Goal: Share content: Share content

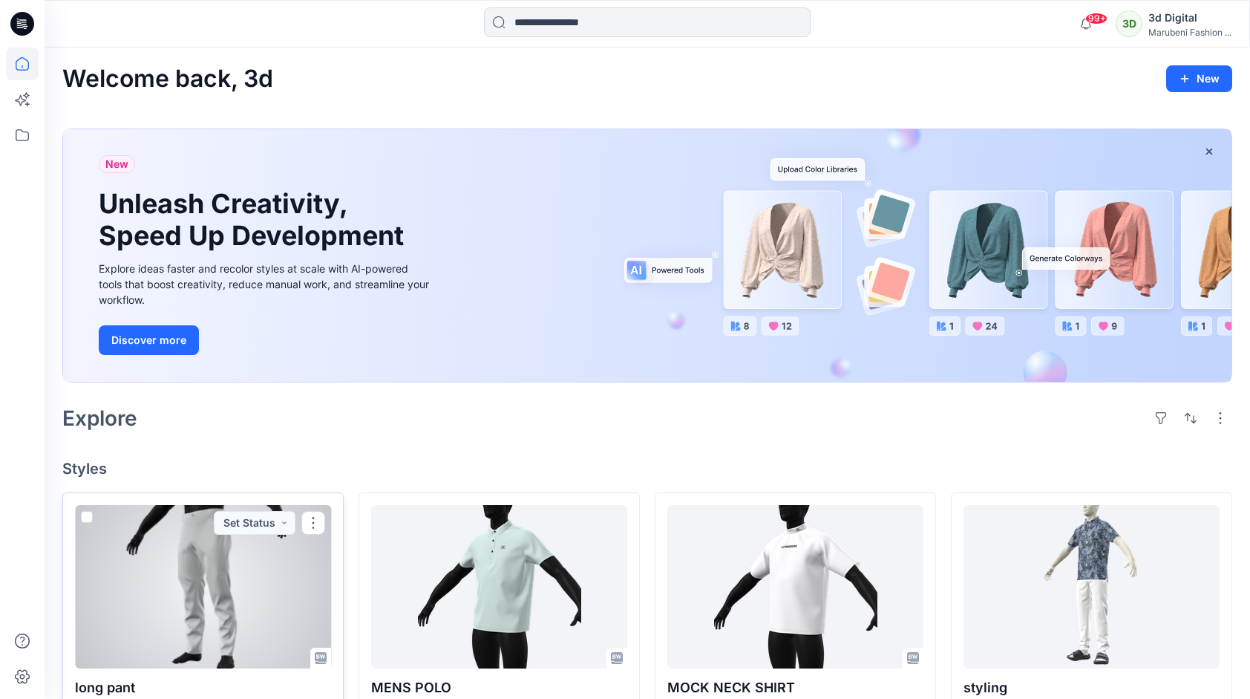
click at [192, 567] on div at bounding box center [203, 586] width 256 height 163
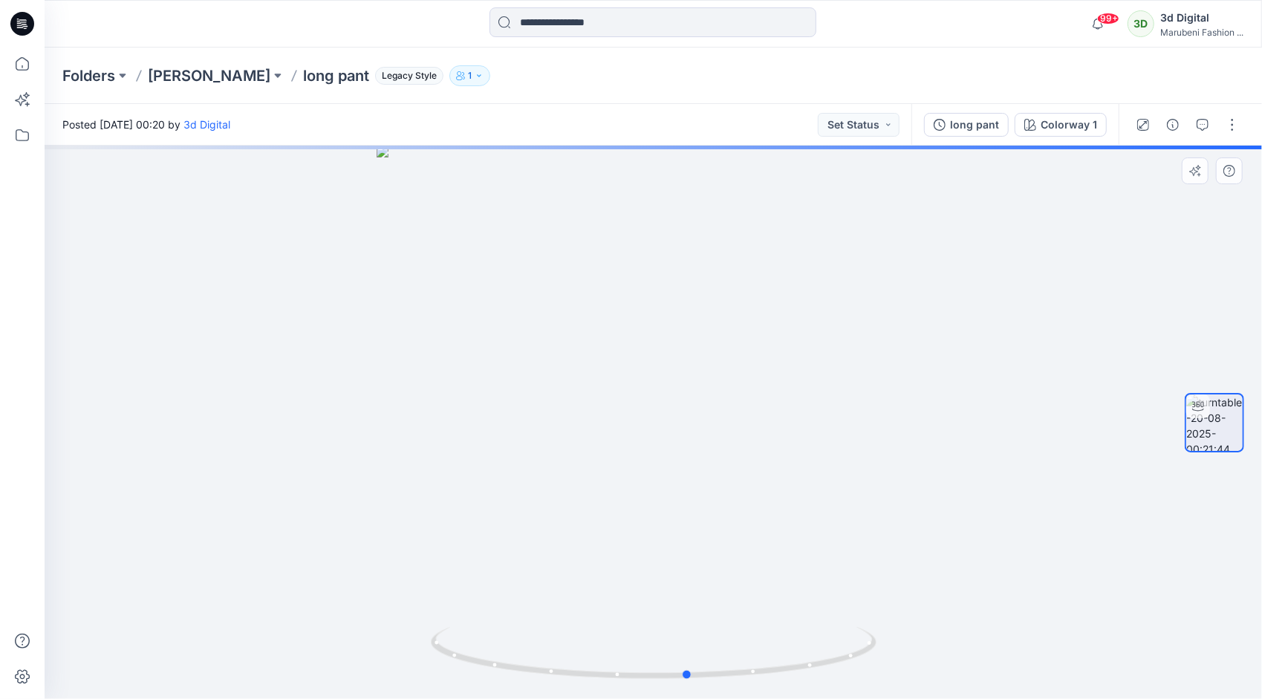
drag, startPoint x: 652, startPoint y: 682, endPoint x: 1132, endPoint y: 638, distance: 482.4
click at [1076, 567] on div at bounding box center [653, 422] width 1217 height 553
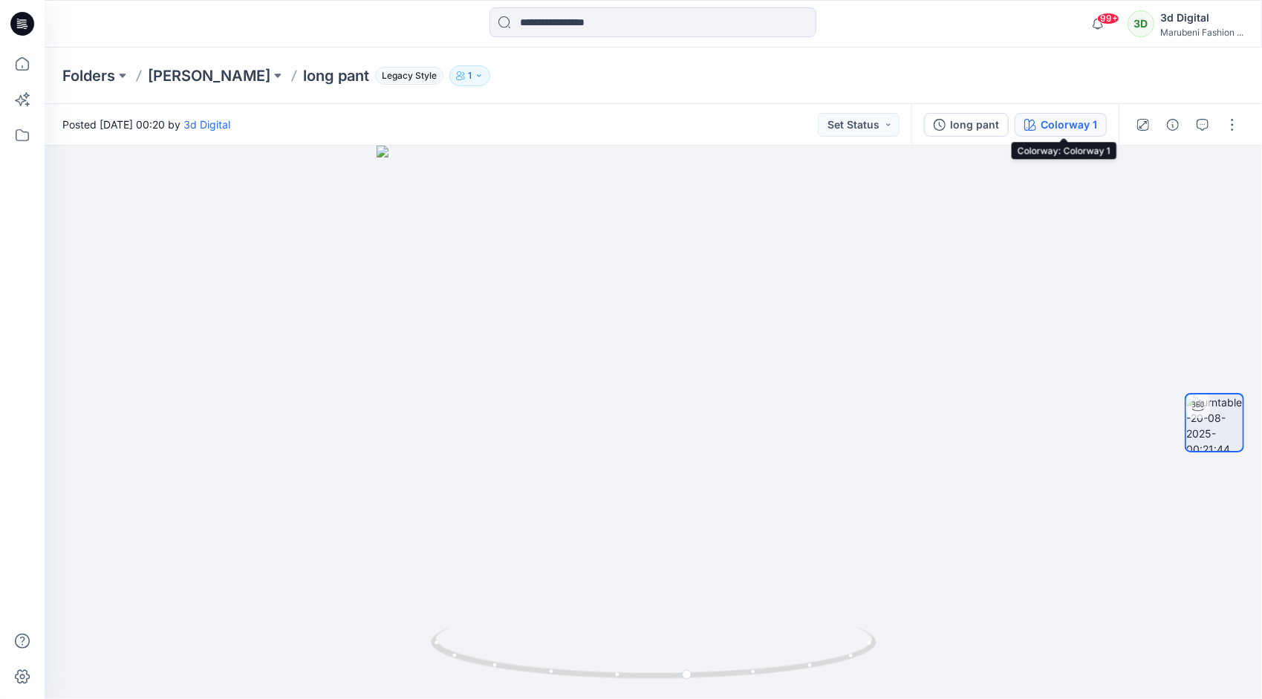
click at [1054, 134] on button "Colorway 1" at bounding box center [1060, 125] width 92 height 24
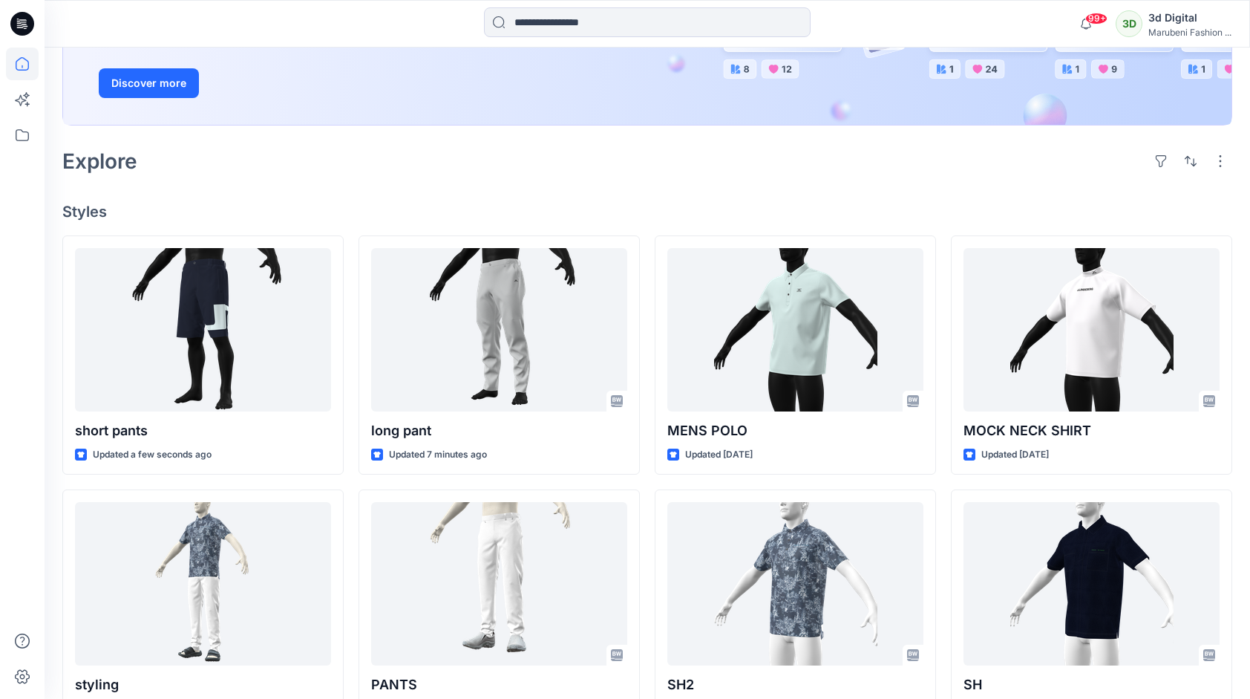
scroll to position [297, 0]
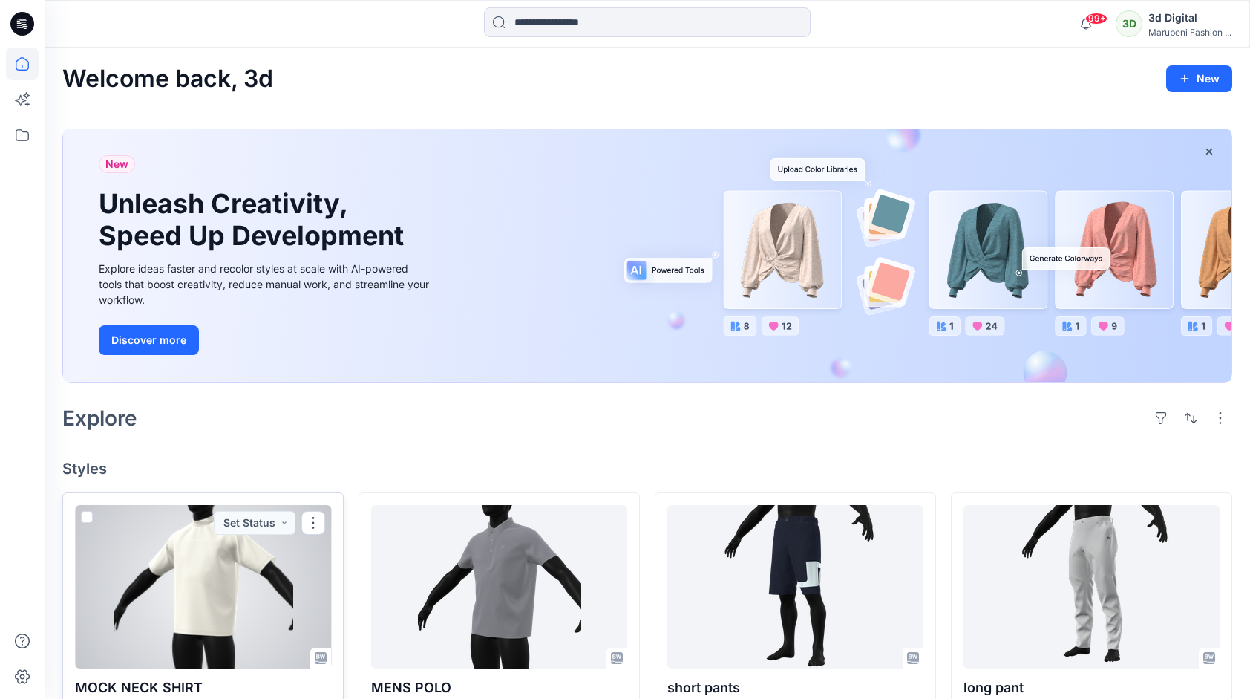
click at [242, 575] on div at bounding box center [203, 586] width 256 height 163
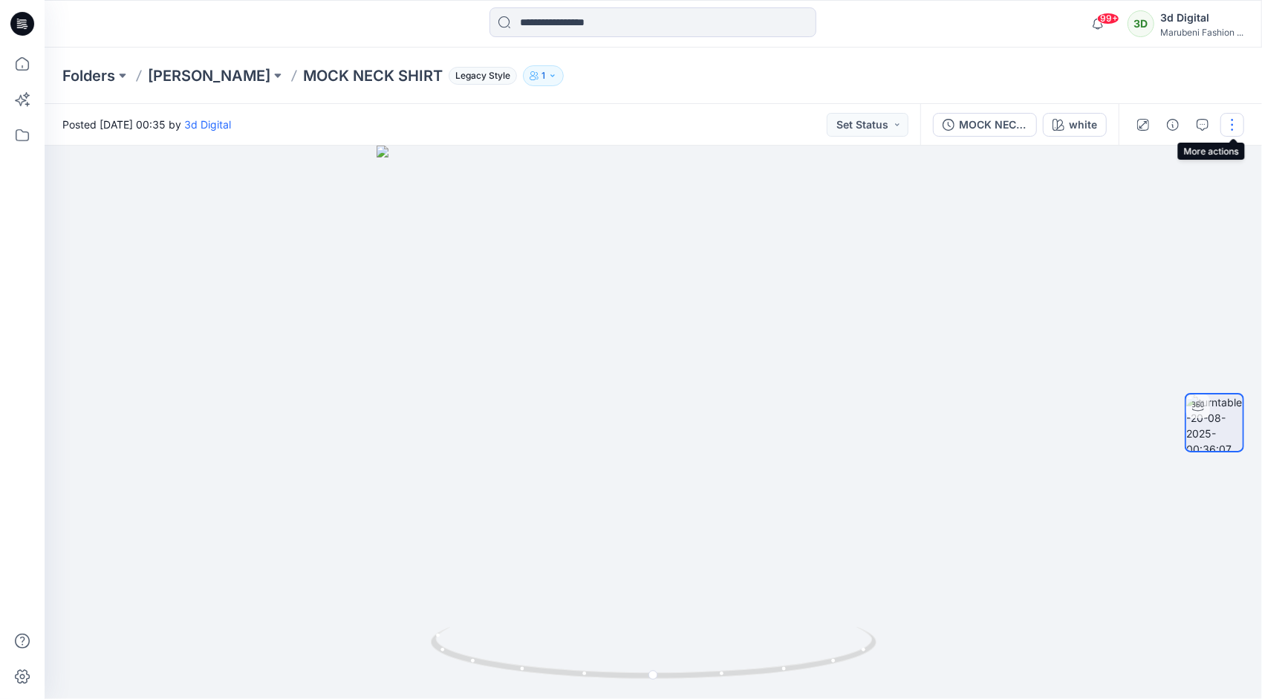
click at [1230, 119] on button "button" at bounding box center [1232, 125] width 24 height 24
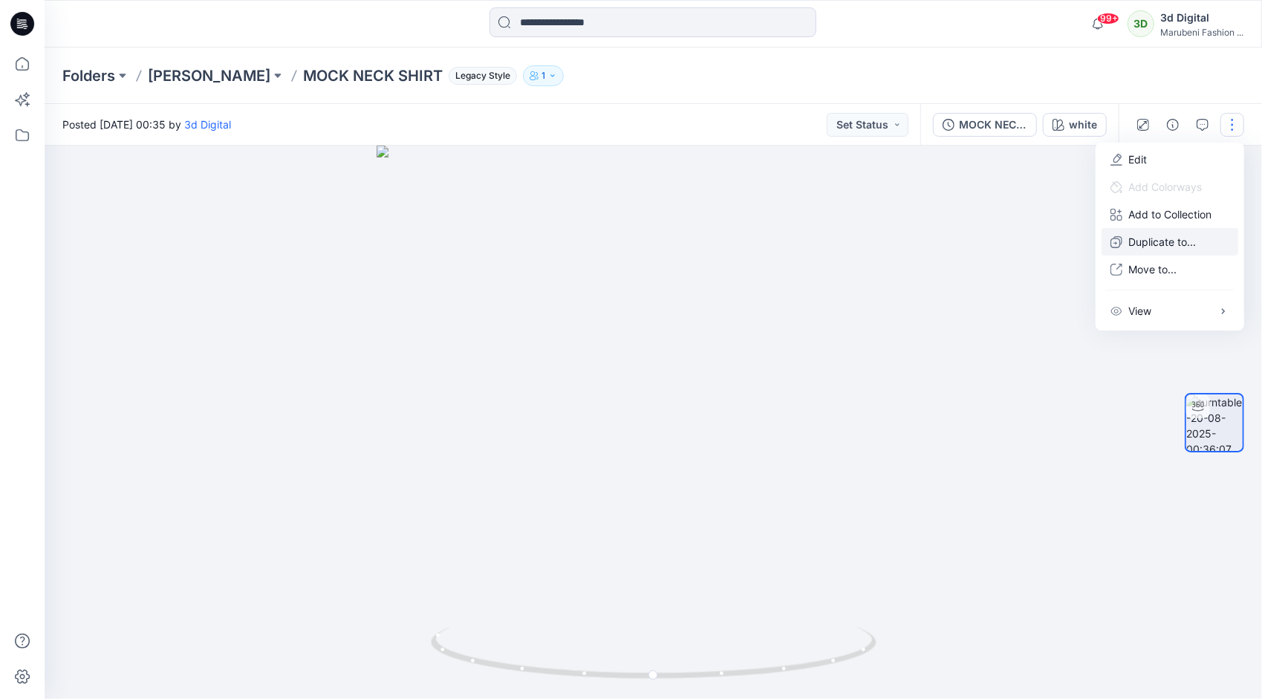
click at [1143, 241] on p "Duplicate to..." at bounding box center [1162, 242] width 68 height 16
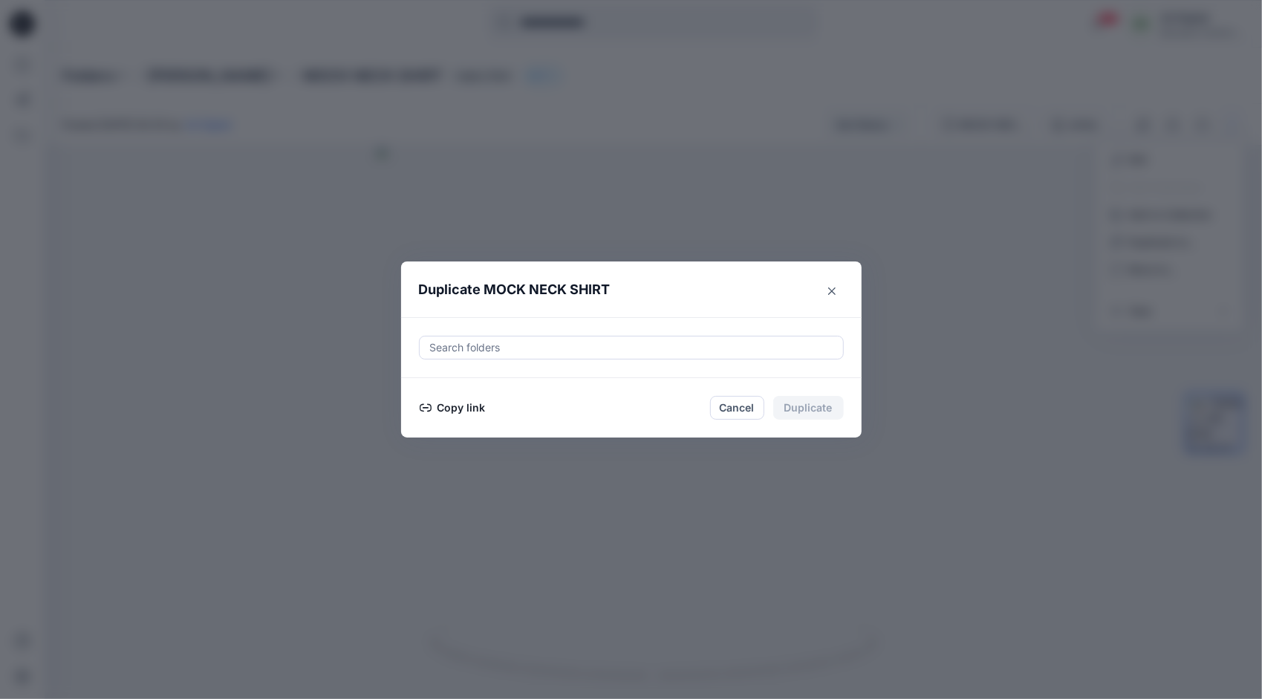
click at [478, 408] on button "Copy link" at bounding box center [453, 408] width 68 height 18
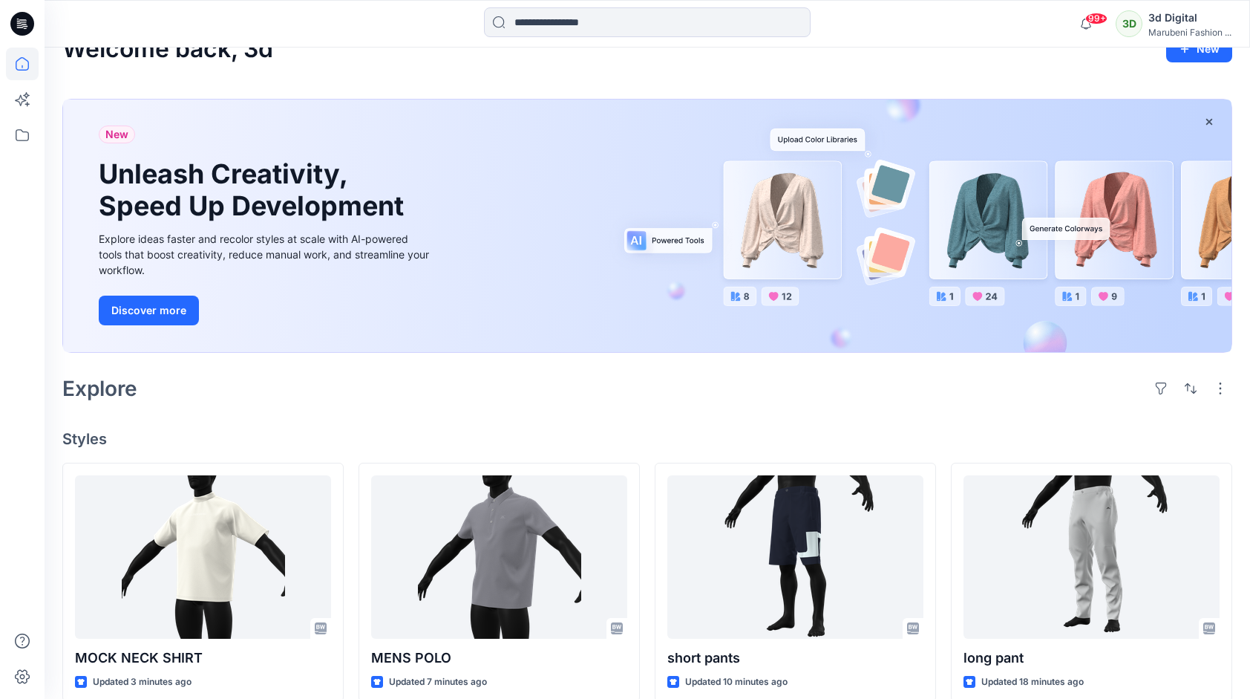
scroll to position [149, 0]
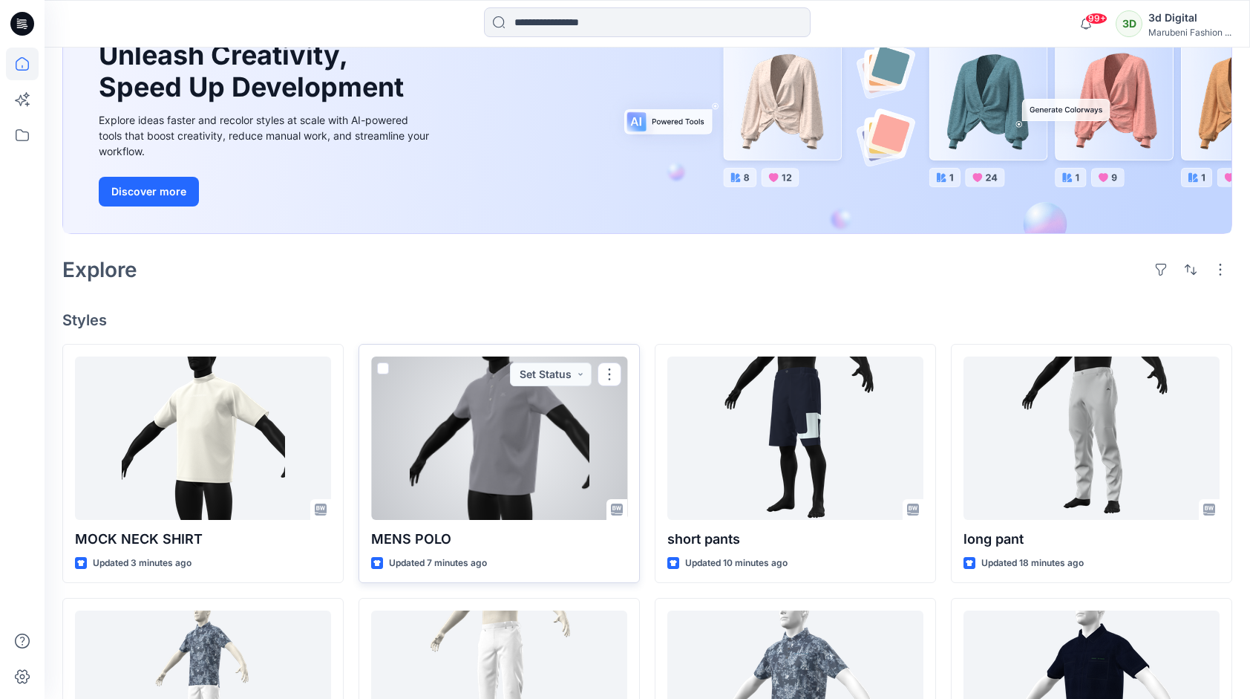
click at [472, 469] on div at bounding box center [499, 437] width 256 height 163
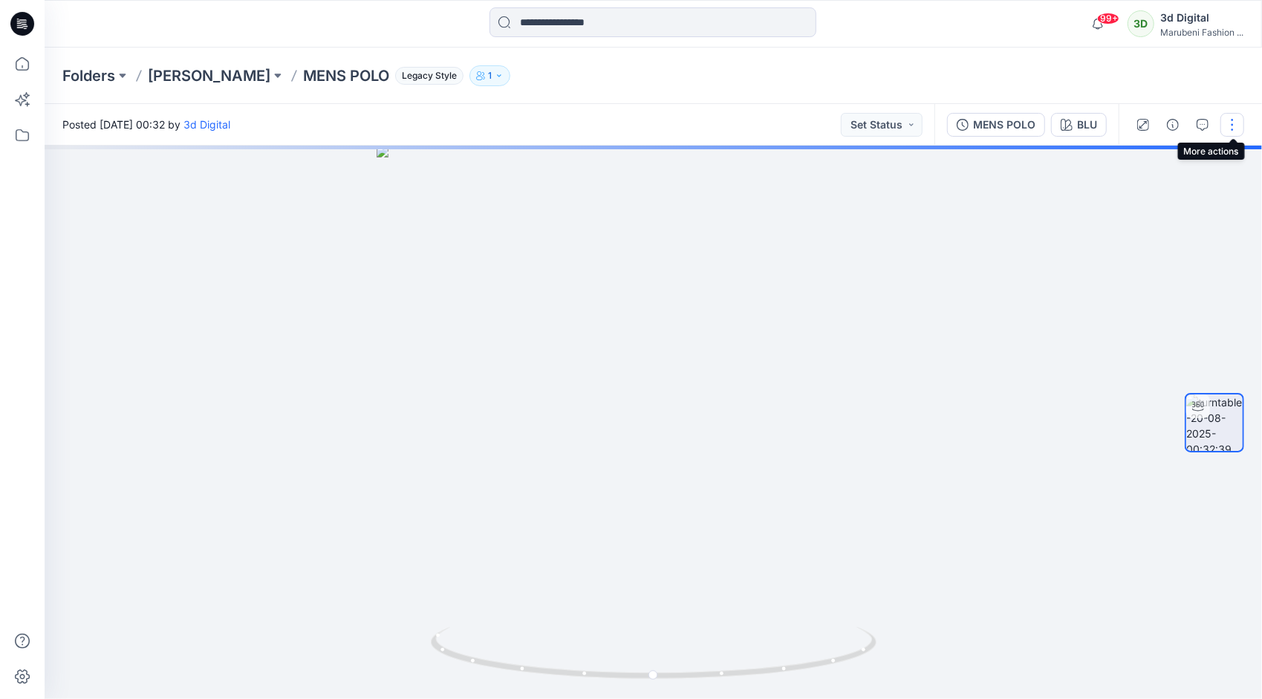
click at [1234, 128] on button "button" at bounding box center [1232, 125] width 24 height 24
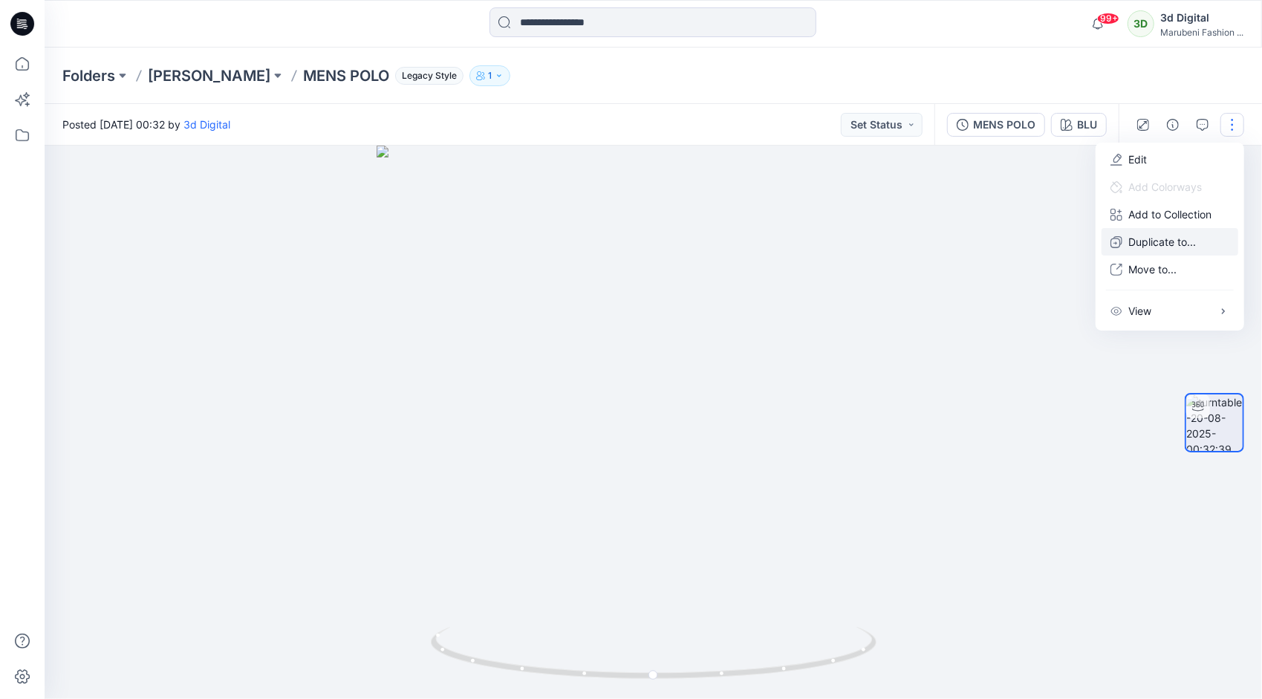
click at [1144, 247] on p "Duplicate to..." at bounding box center [1162, 242] width 68 height 16
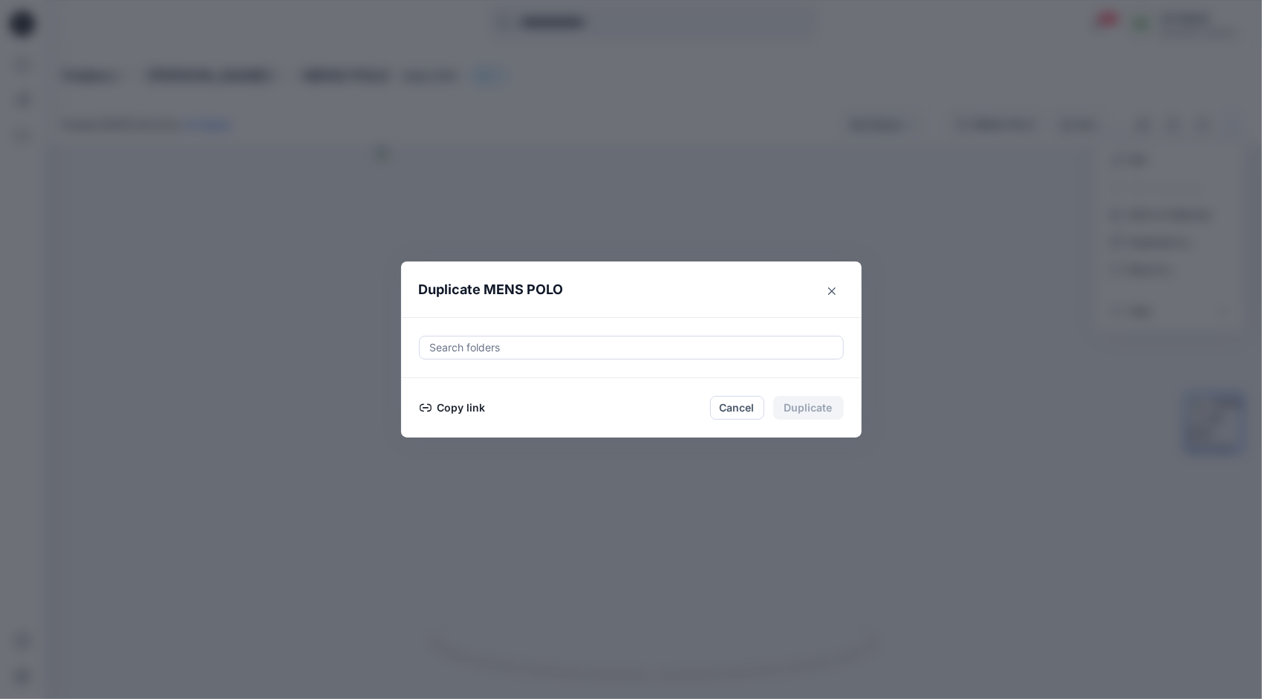
click at [477, 409] on button "Copy link" at bounding box center [453, 408] width 68 height 18
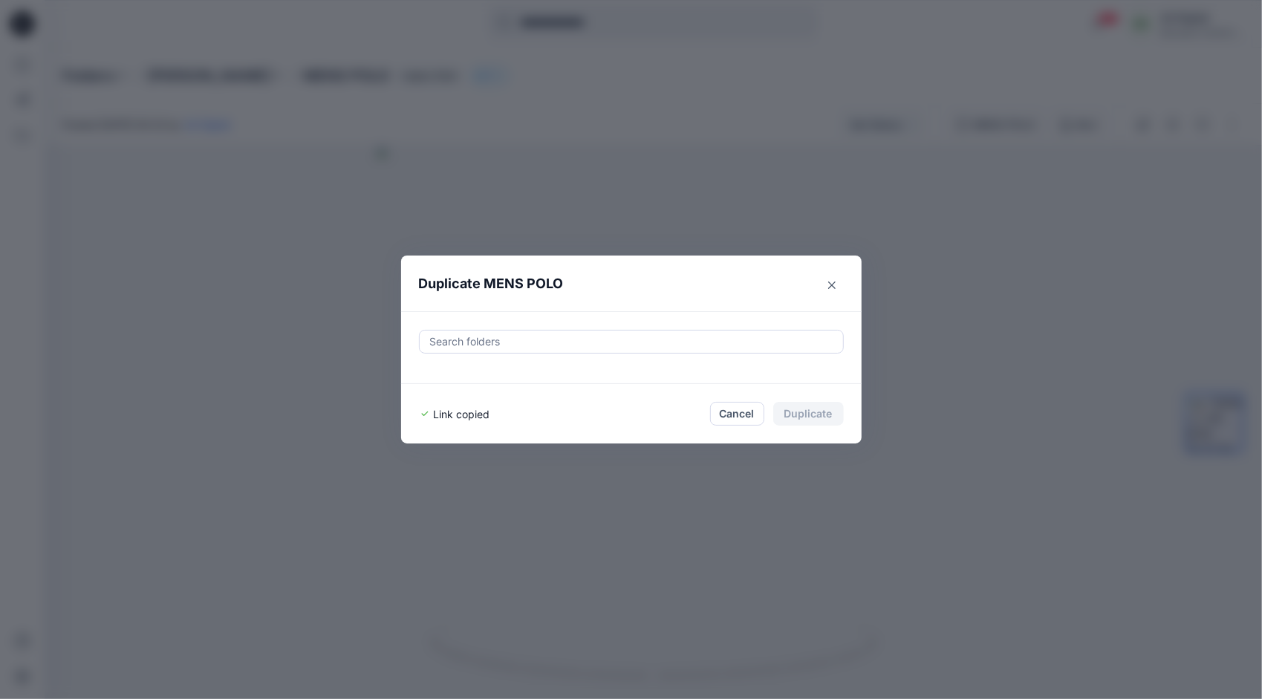
click at [933, 183] on div "Duplicate MENS POLO Search folders Link copied Cancel Duplicate" at bounding box center [631, 349] width 1262 height 699
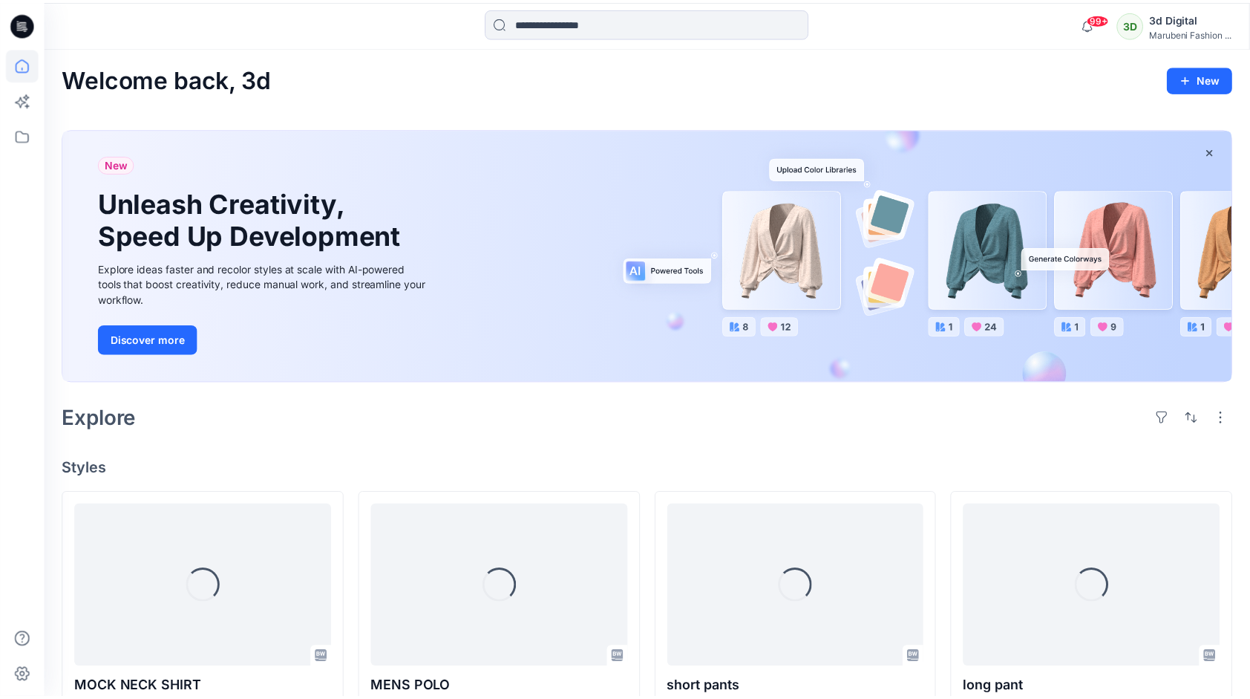
scroll to position [149, 0]
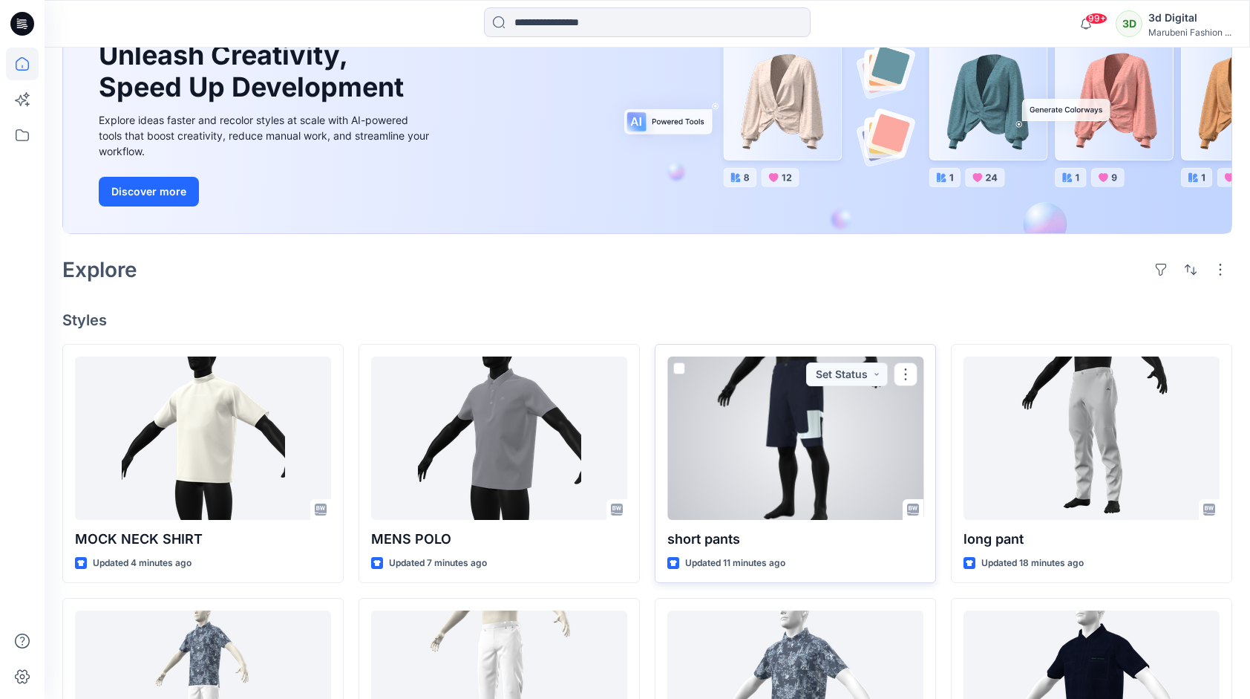
click at [771, 404] on div at bounding box center [796, 437] width 256 height 163
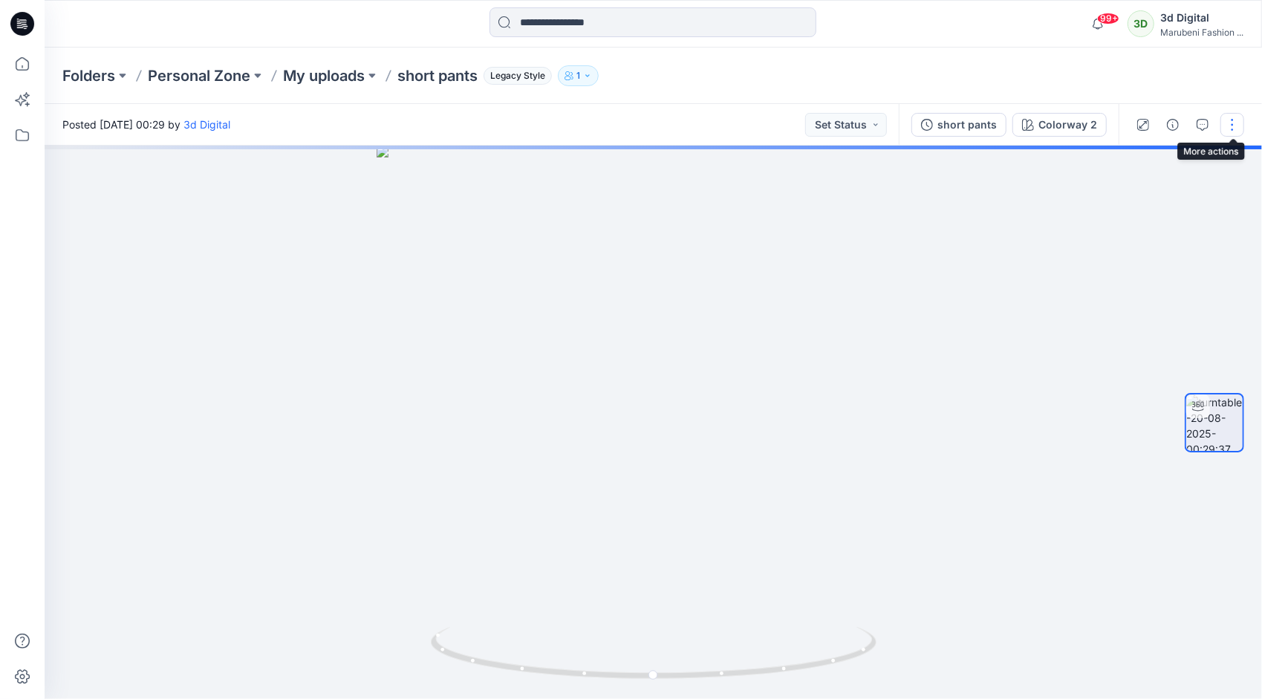
click at [1230, 119] on button "button" at bounding box center [1232, 125] width 24 height 24
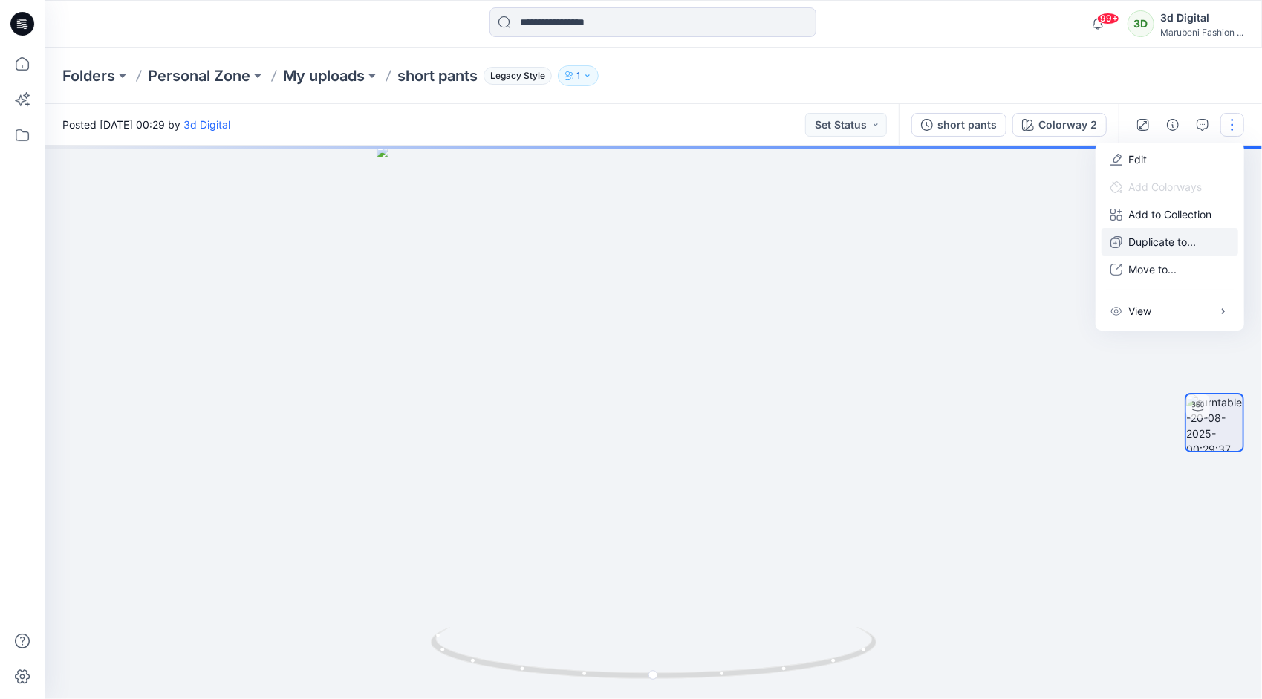
click at [1139, 244] on p "Duplicate to..." at bounding box center [1162, 242] width 68 height 16
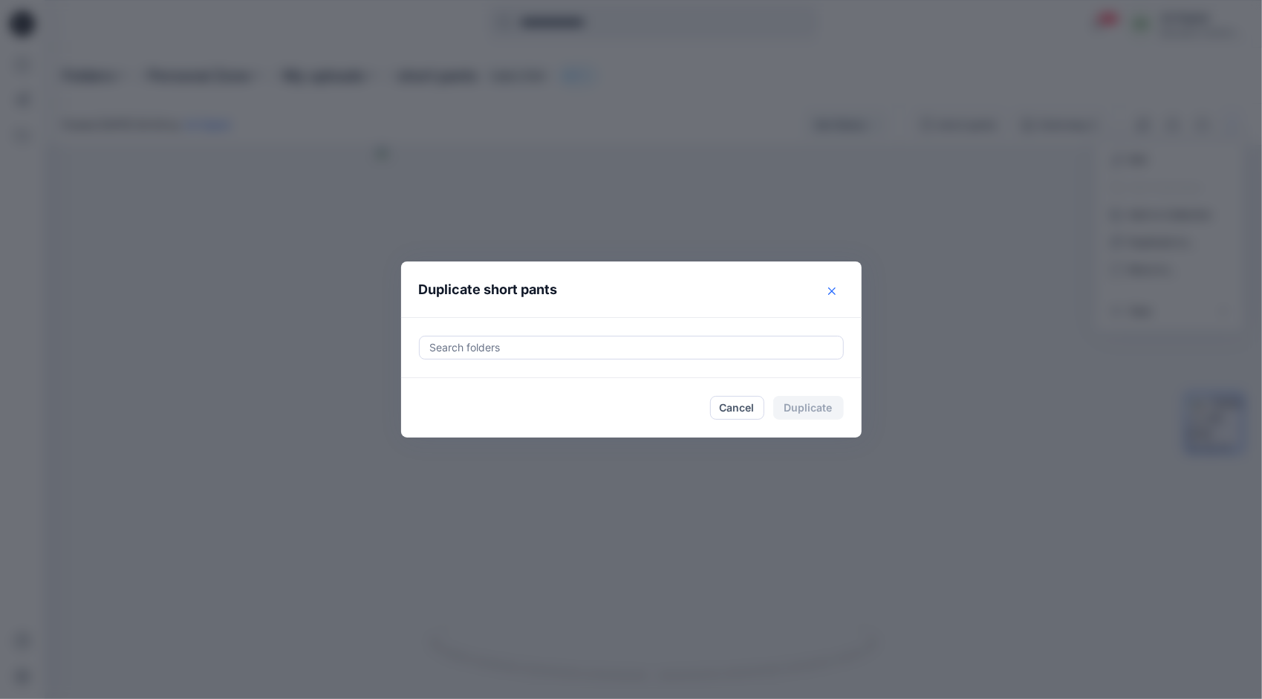
click at [832, 289] on icon "Close" at bounding box center [831, 290] width 7 height 7
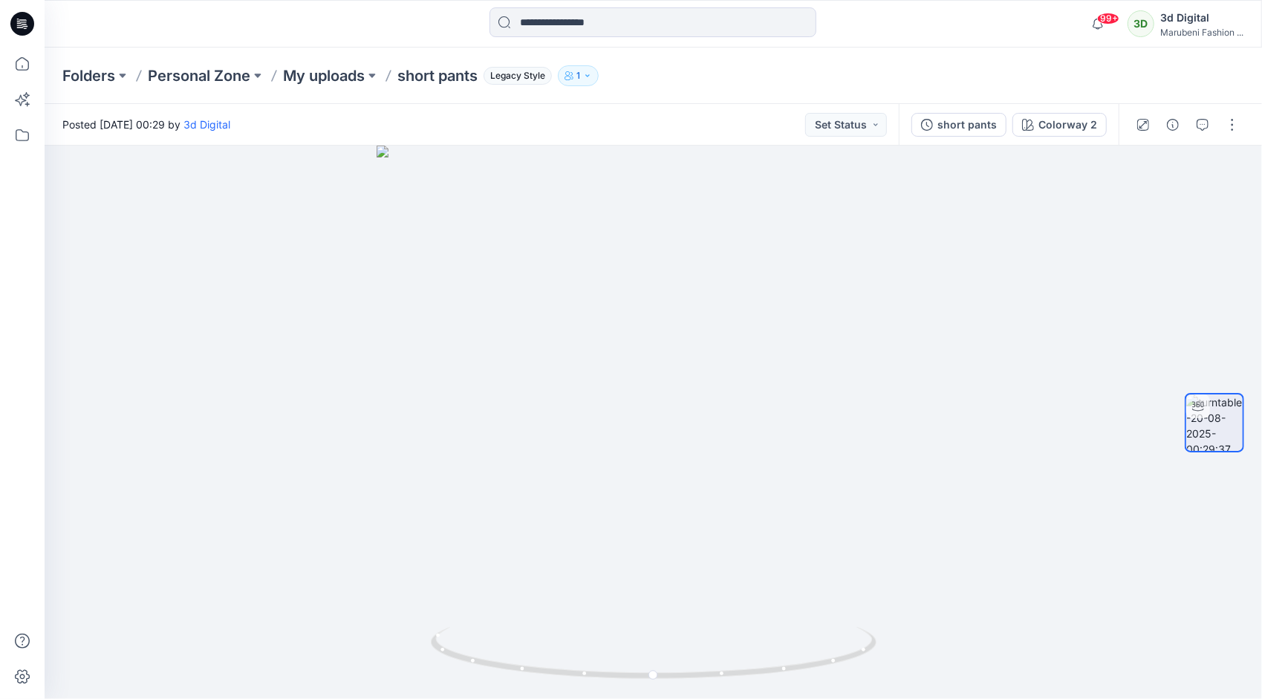
click at [1234, 140] on div at bounding box center [1186, 125] width 137 height 42
click at [1233, 135] on button "button" at bounding box center [1232, 125] width 24 height 24
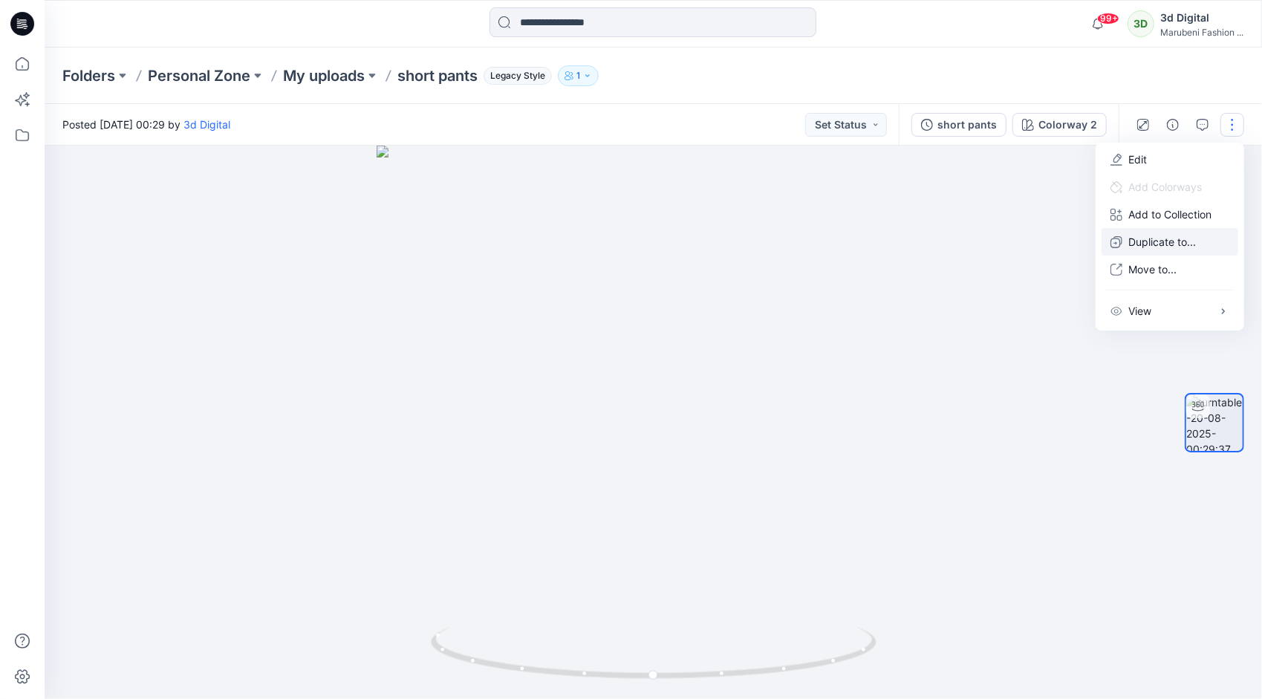
click at [1172, 246] on p "Duplicate to..." at bounding box center [1162, 242] width 68 height 16
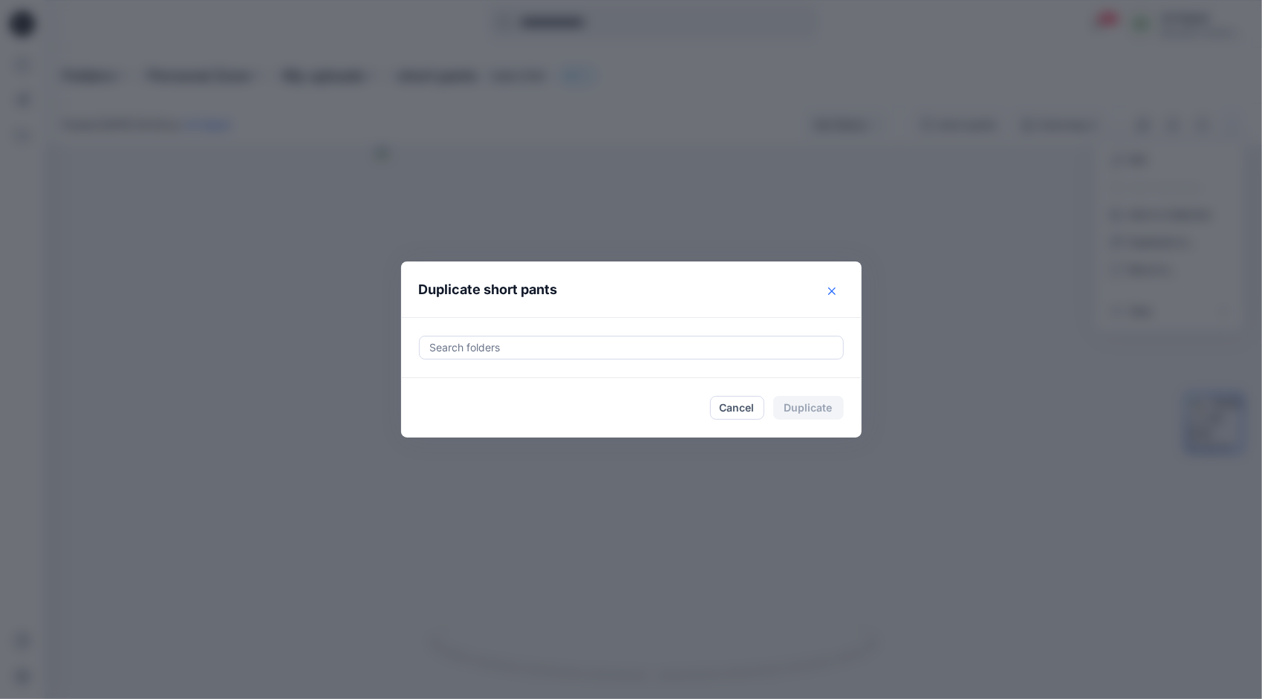
click at [835, 285] on button "Close" at bounding box center [832, 291] width 24 height 24
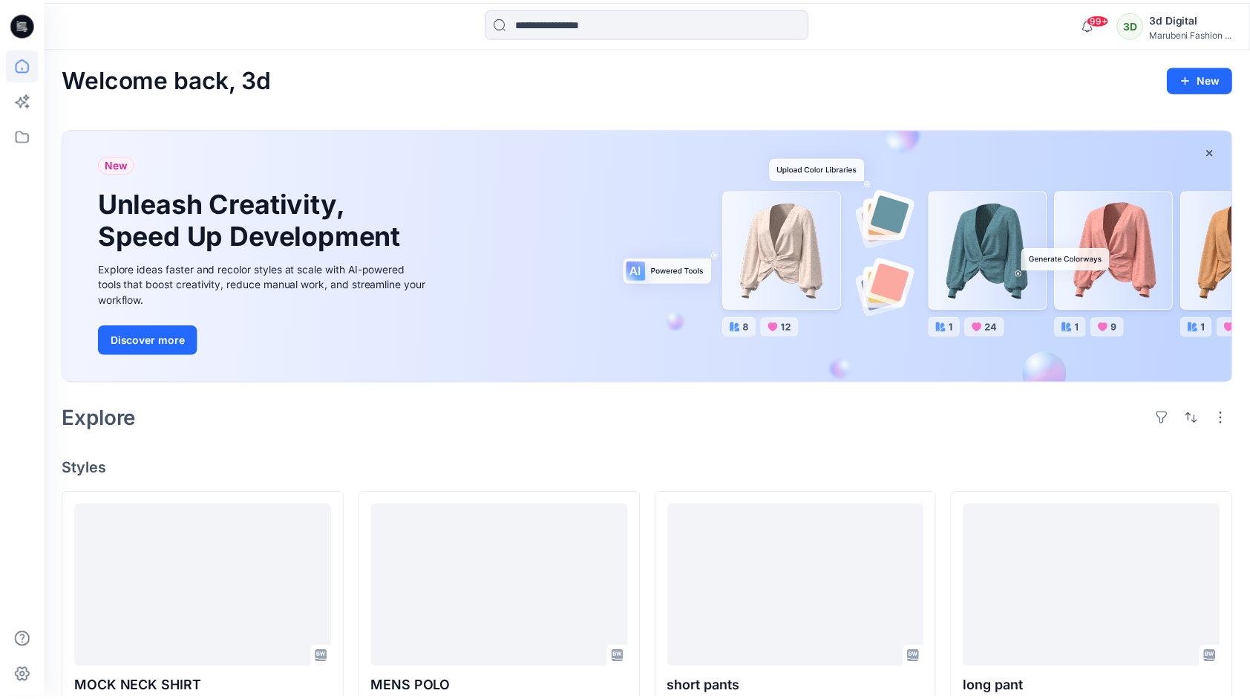
scroll to position [149, 0]
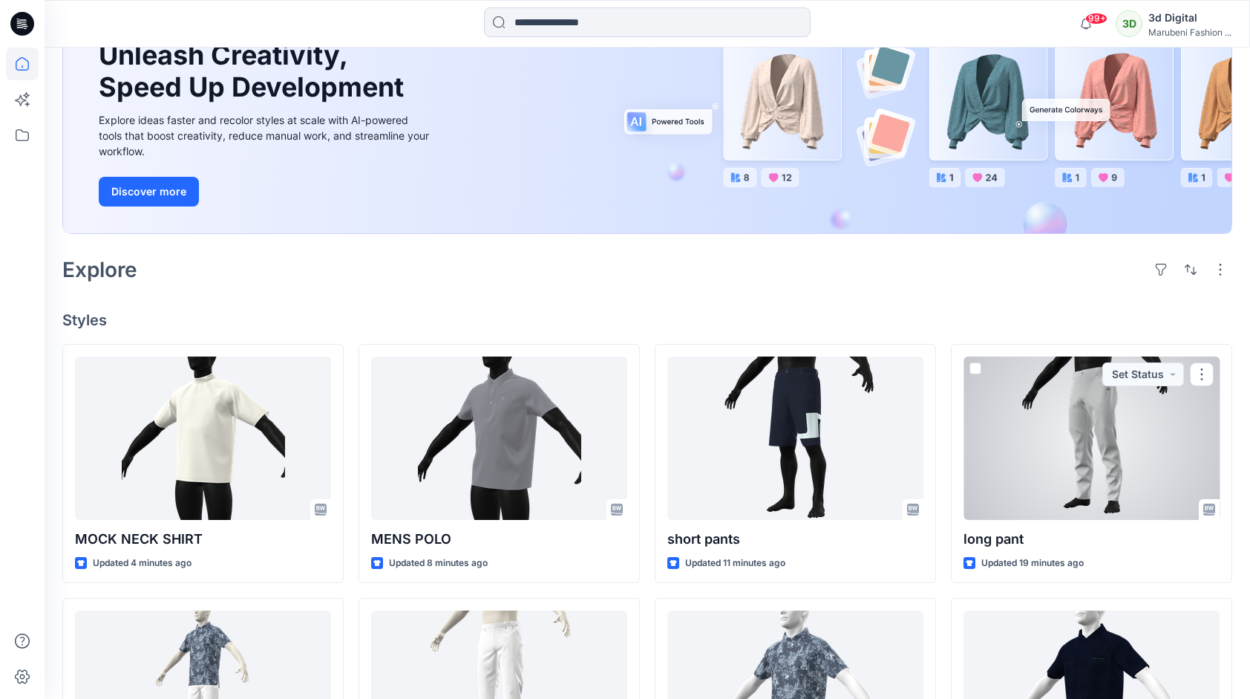
click at [1048, 454] on div at bounding box center [1092, 437] width 256 height 163
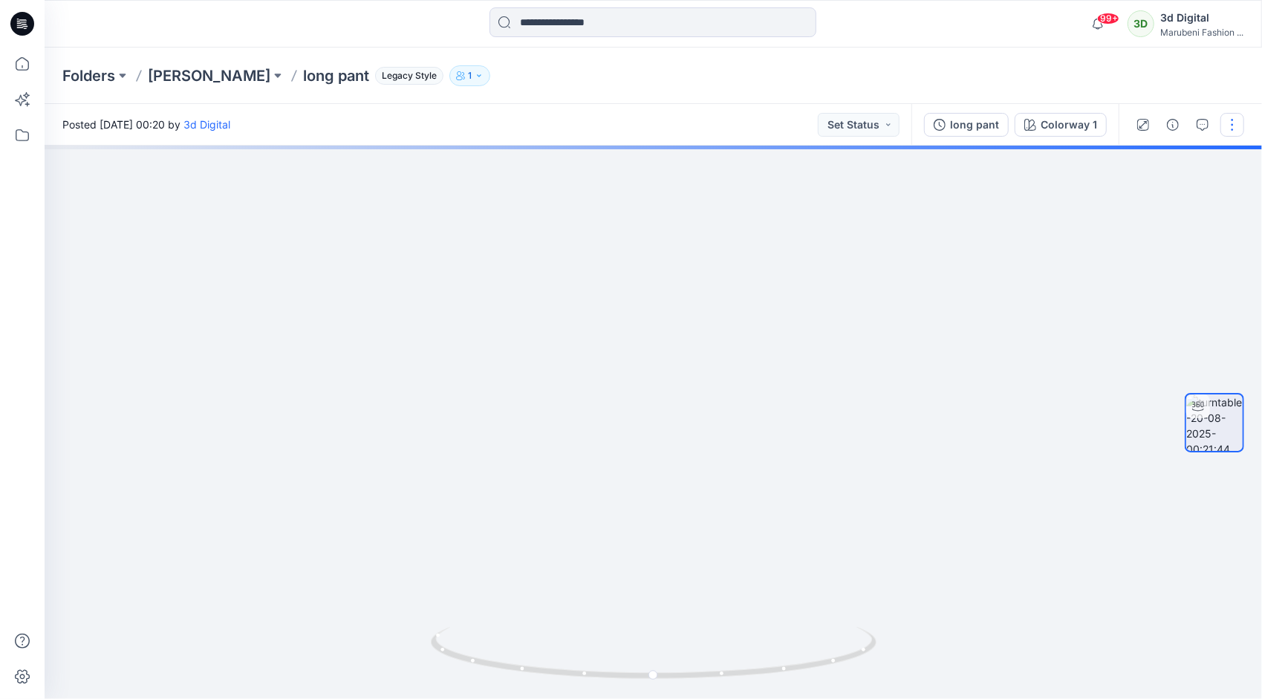
click at [1227, 128] on button "button" at bounding box center [1232, 125] width 24 height 24
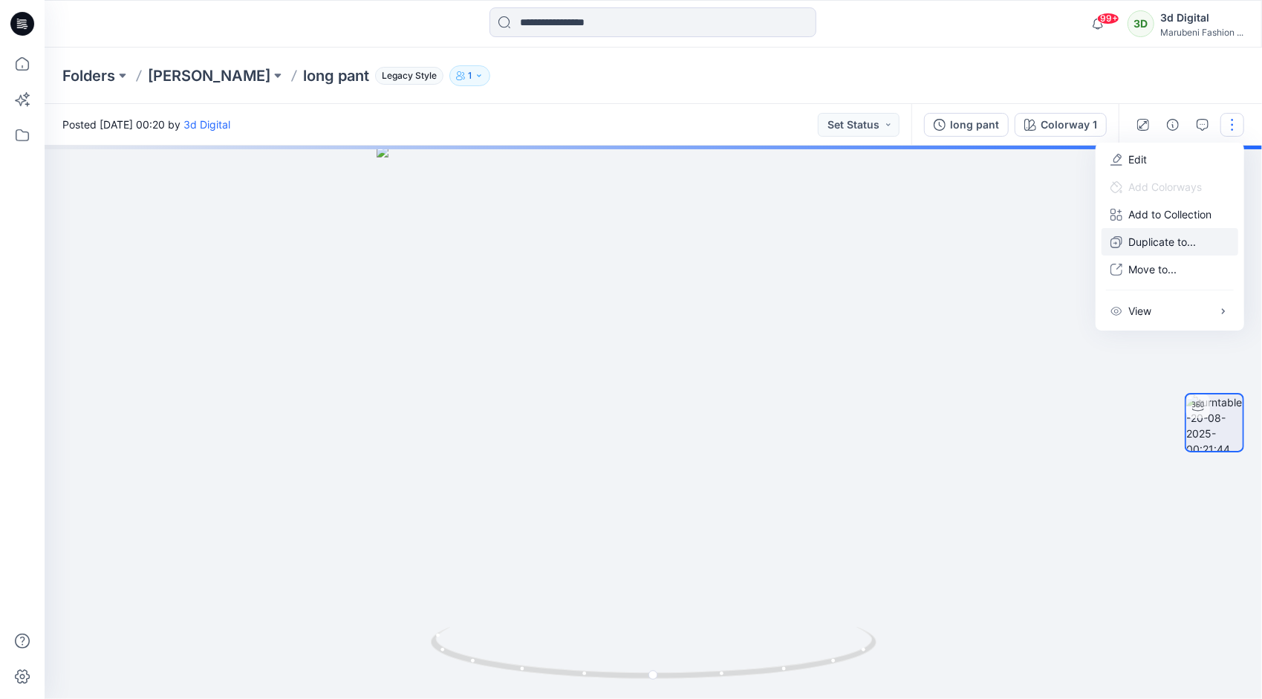
click at [1175, 244] on p "Duplicate to..." at bounding box center [1162, 242] width 68 height 16
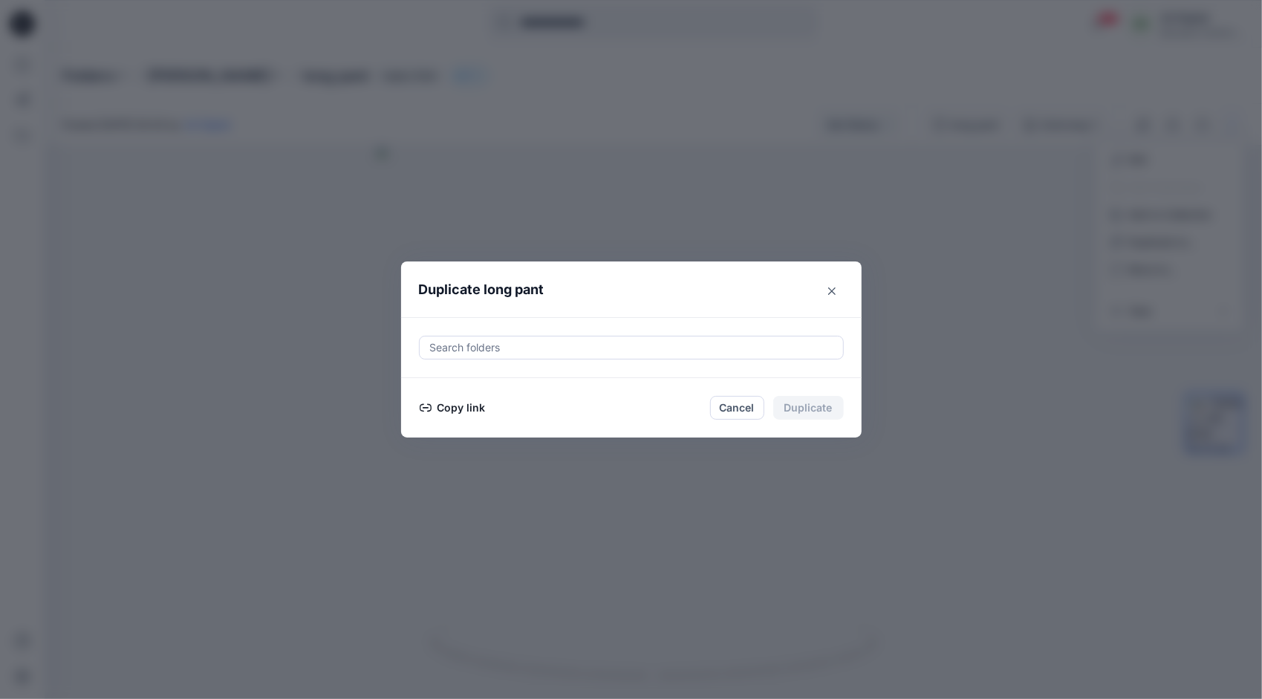
click at [462, 410] on button "Copy link" at bounding box center [453, 408] width 68 height 18
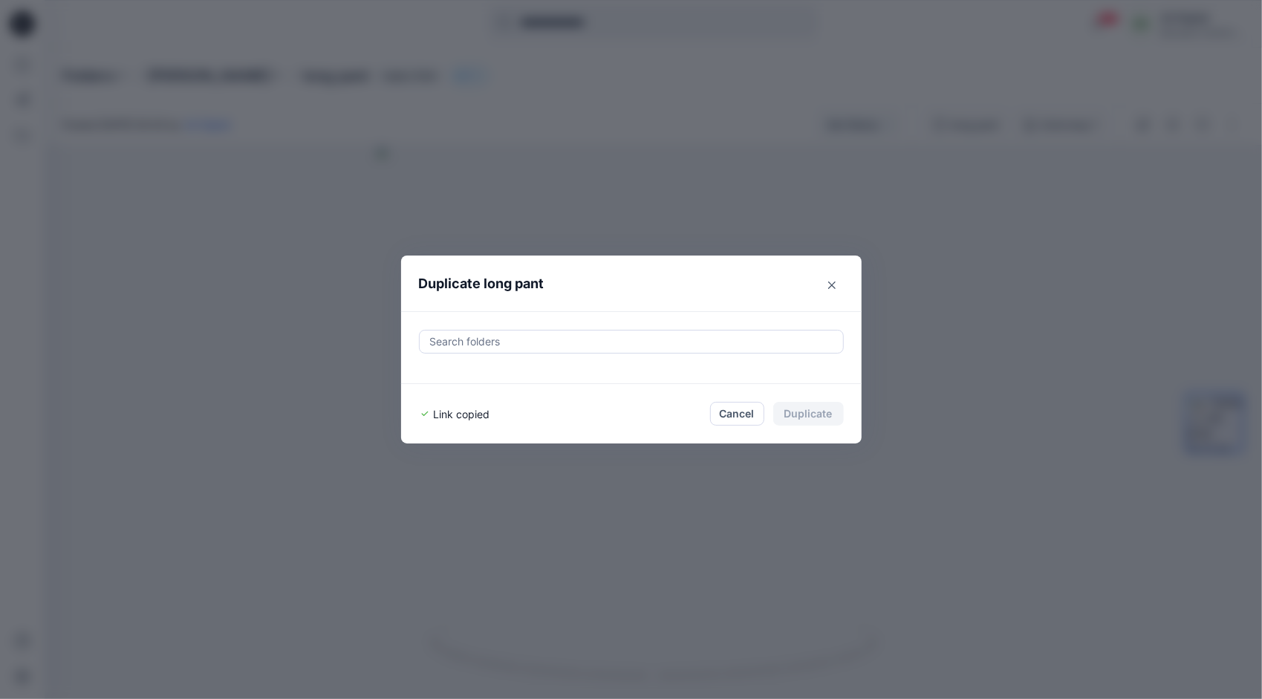
click at [759, 183] on div "Duplicate long pant Search folders Link copied Cancel Duplicate" at bounding box center [631, 349] width 1262 height 699
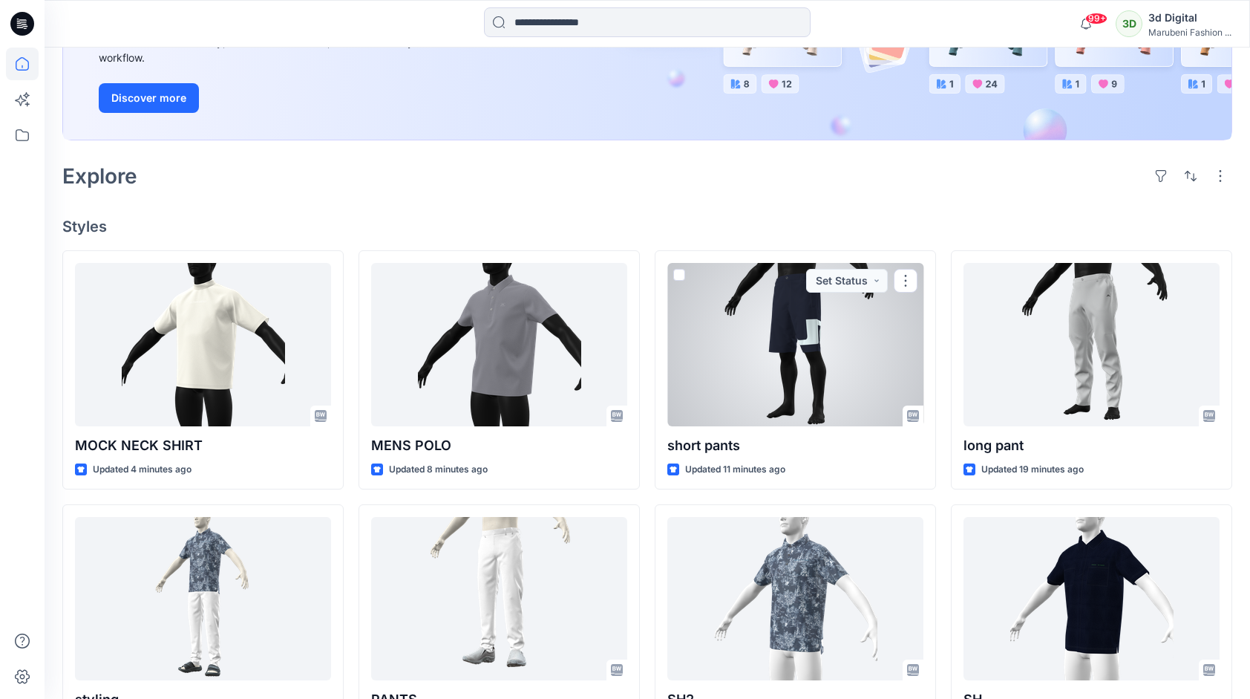
scroll to position [223, 0]
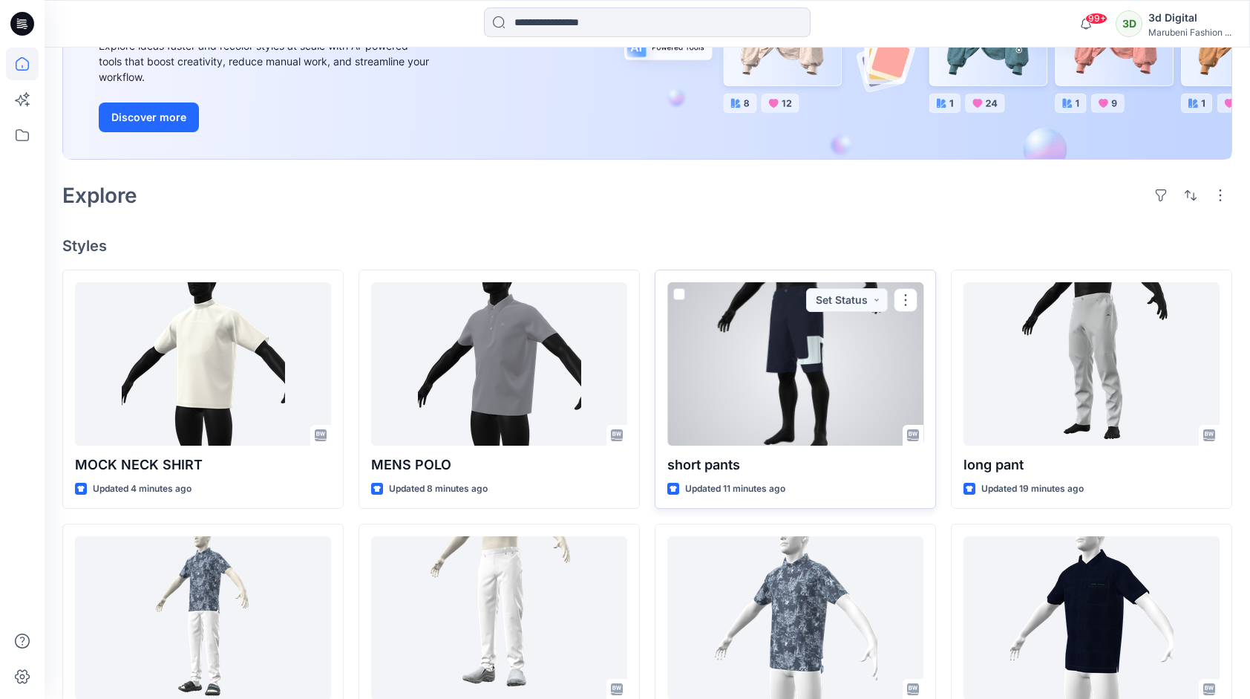
click at [786, 306] on div at bounding box center [796, 363] width 256 height 163
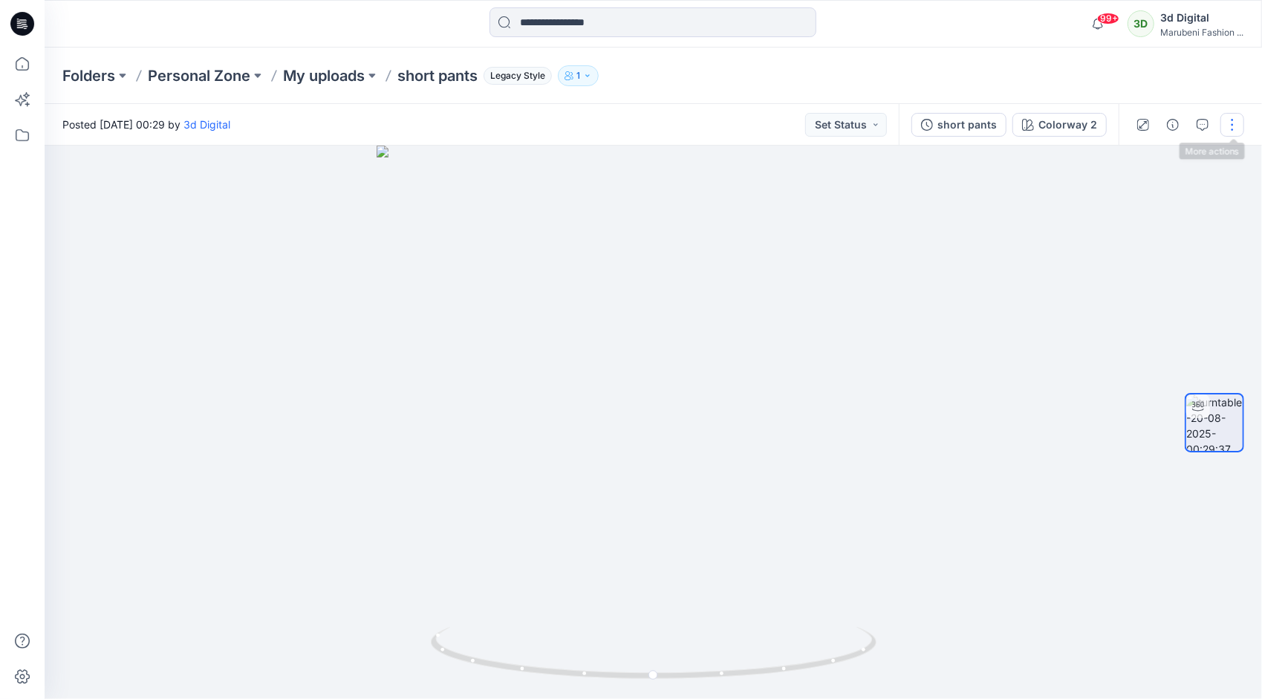
click at [1228, 128] on button "button" at bounding box center [1232, 125] width 24 height 24
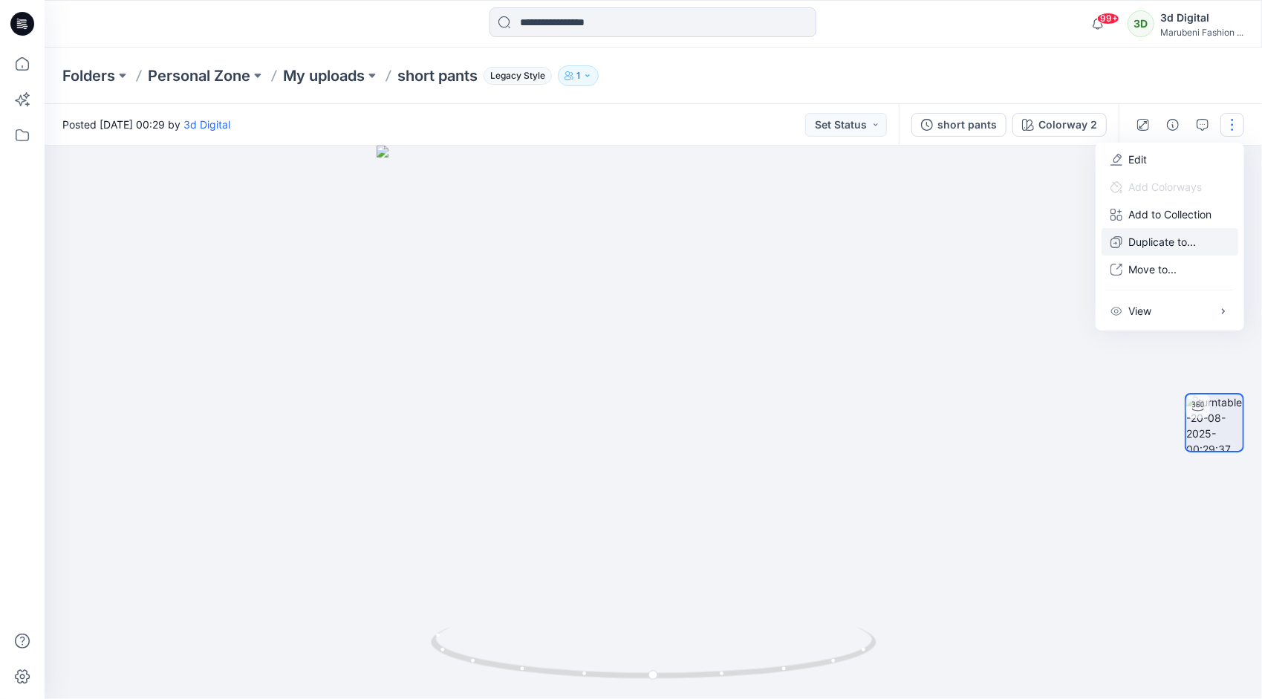
click at [1135, 248] on p "Duplicate to..." at bounding box center [1162, 242] width 68 height 16
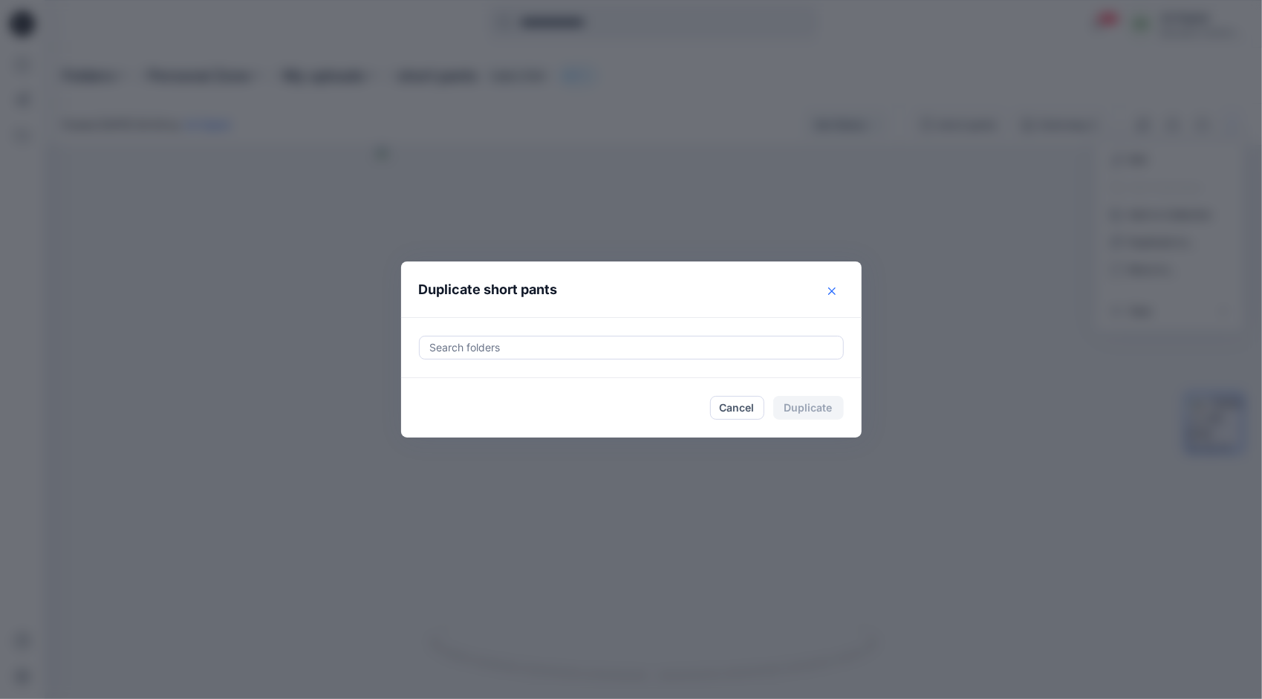
click at [832, 293] on icon "Close" at bounding box center [831, 290] width 7 height 7
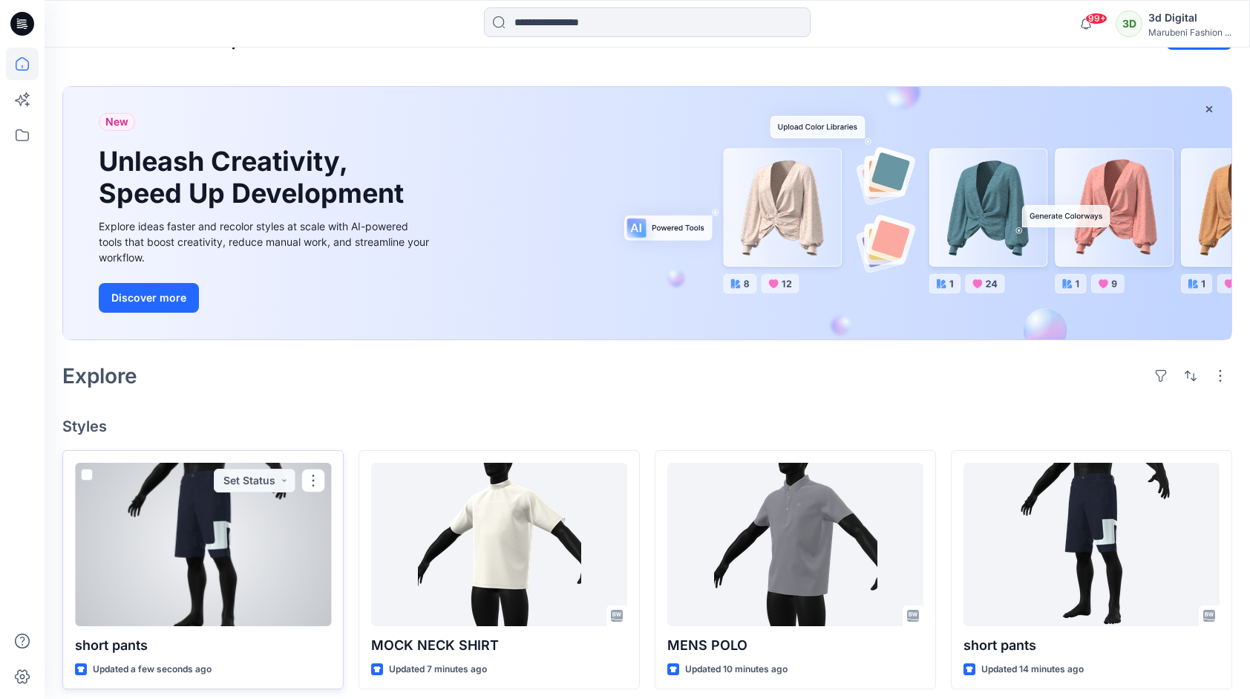
scroll to position [223, 0]
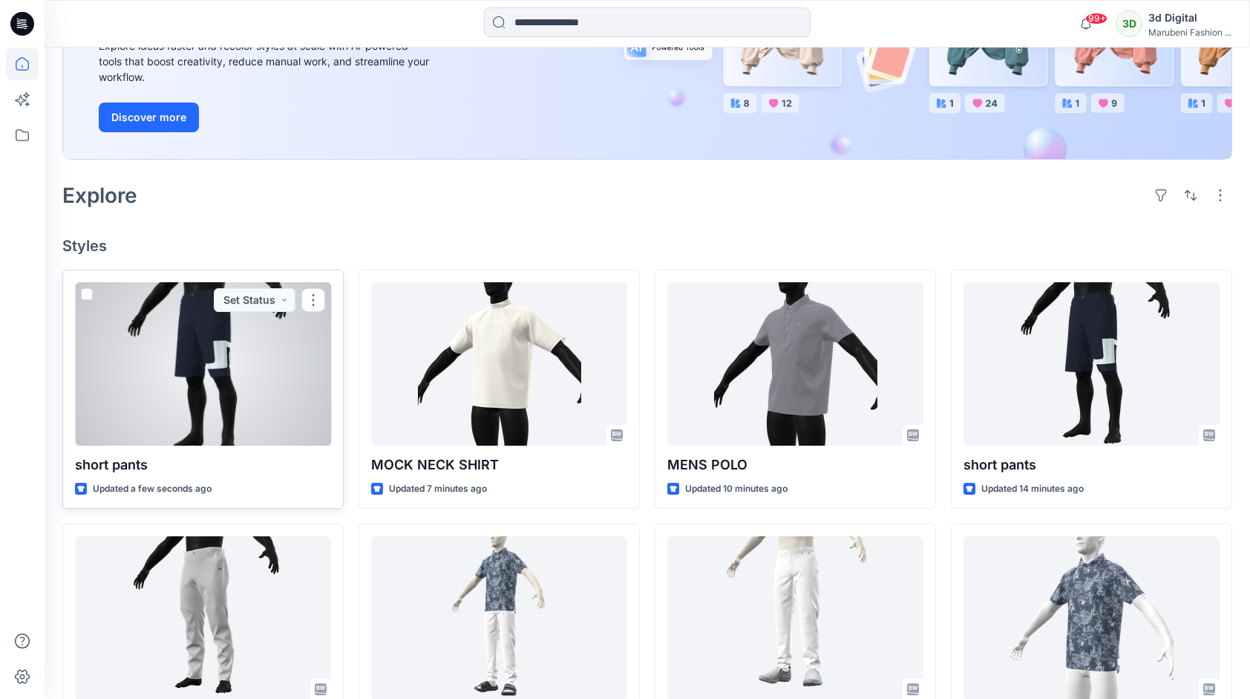
click at [215, 414] on div at bounding box center [203, 363] width 256 height 163
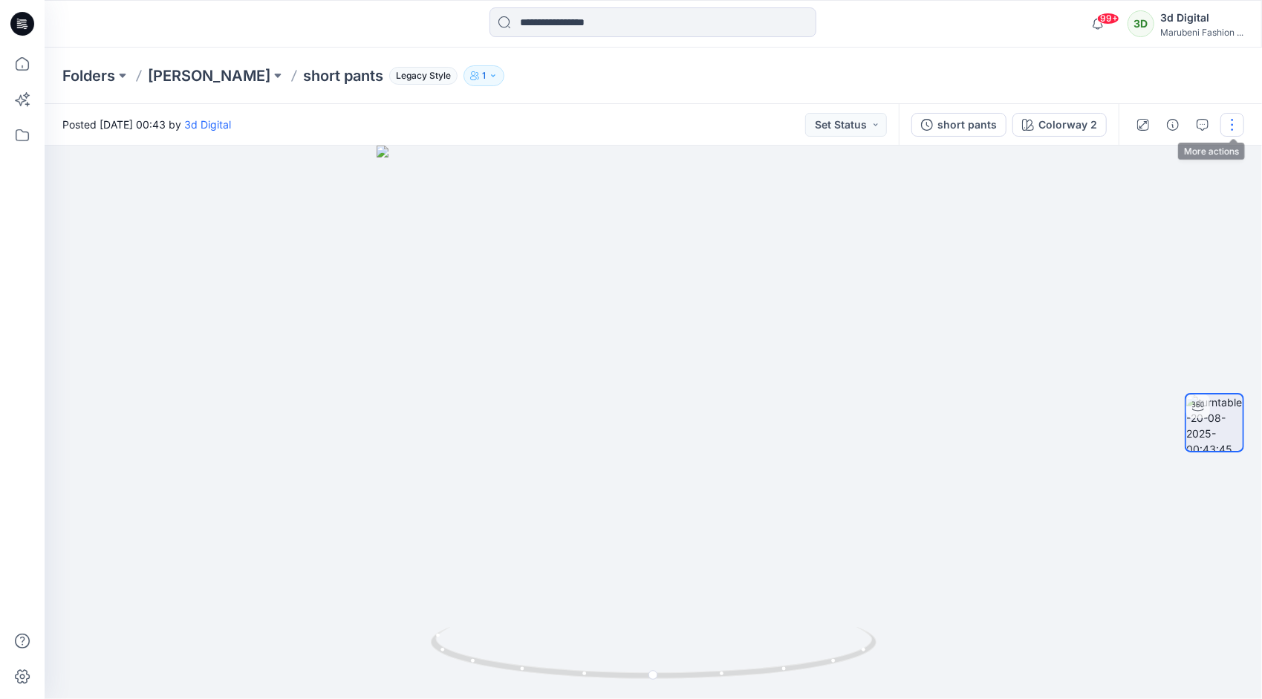
click at [1231, 127] on button "button" at bounding box center [1232, 125] width 24 height 24
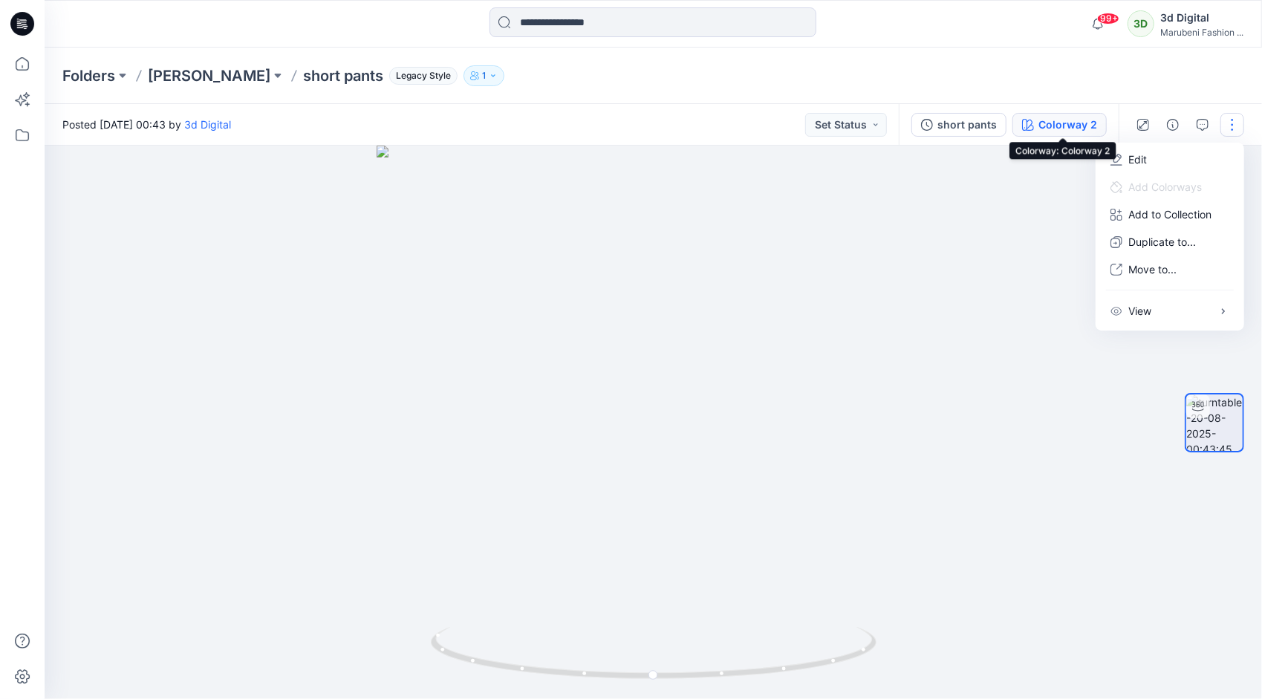
click at [1055, 117] on div "Colorway 2" at bounding box center [1067, 125] width 59 height 16
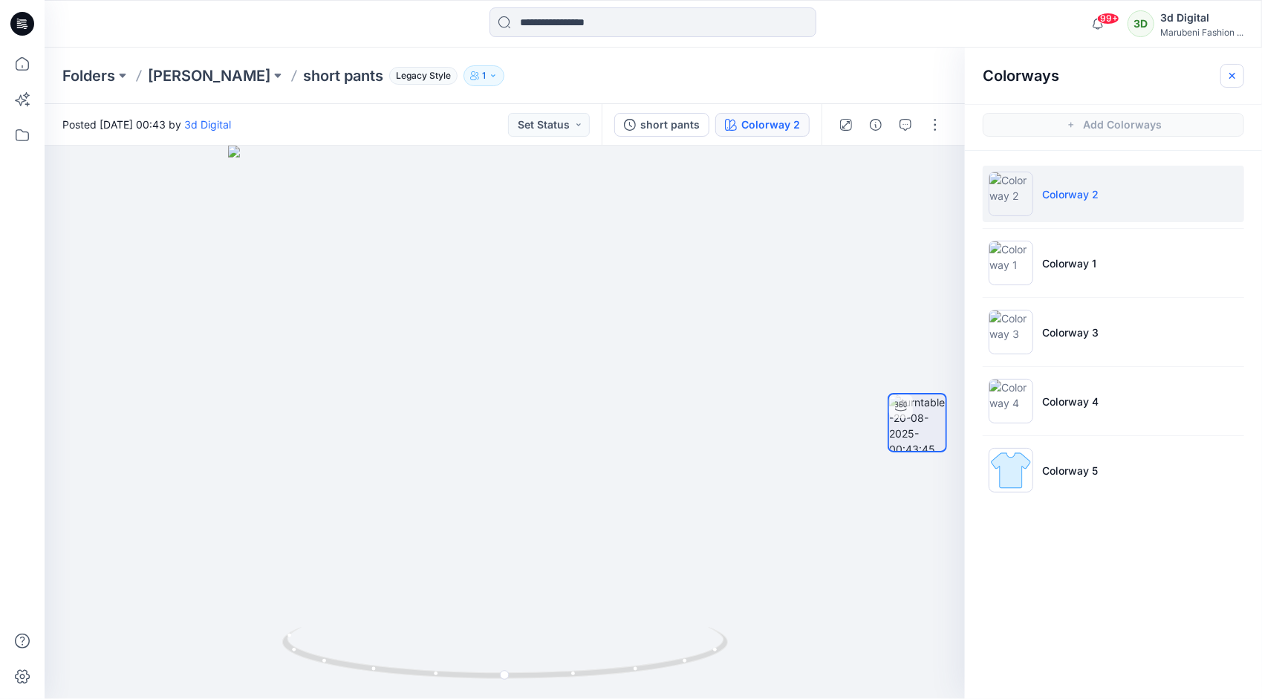
click at [1230, 71] on icon "button" at bounding box center [1232, 76] width 12 height 12
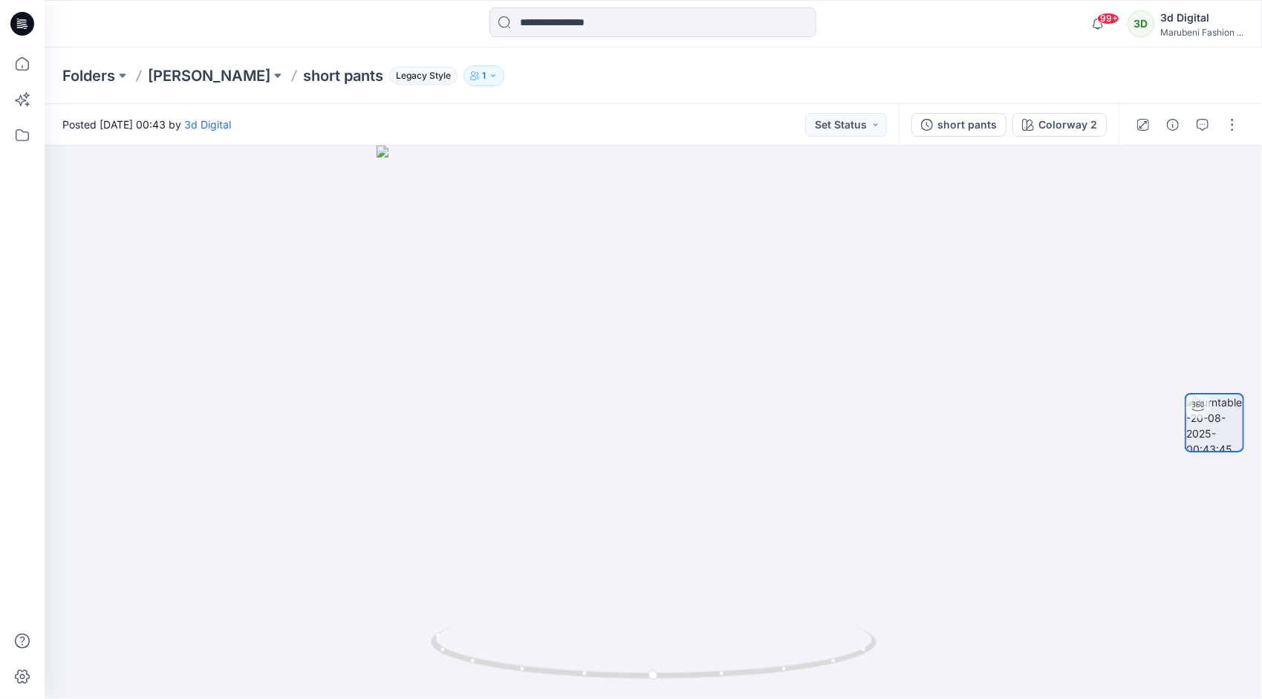
click at [1051, 137] on div "short pants Colorway 2" at bounding box center [1008, 125] width 220 height 42
click at [1056, 132] on div "Colorway 2" at bounding box center [1067, 125] width 59 height 16
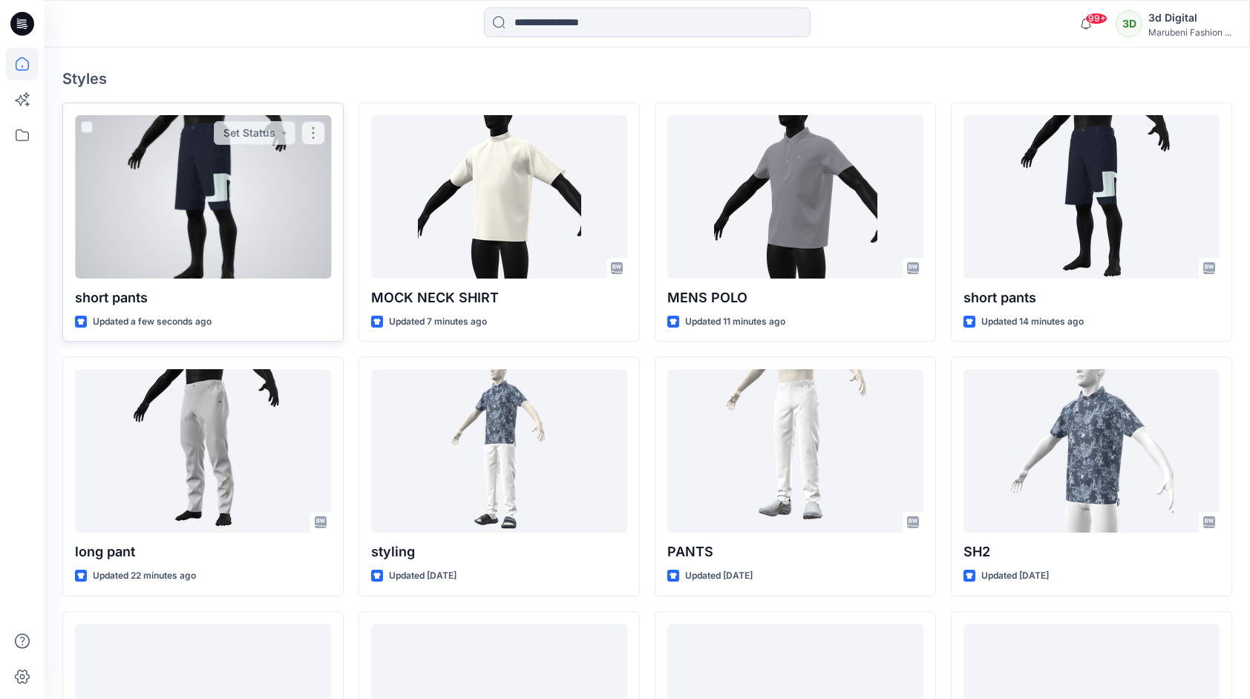
scroll to position [520, 0]
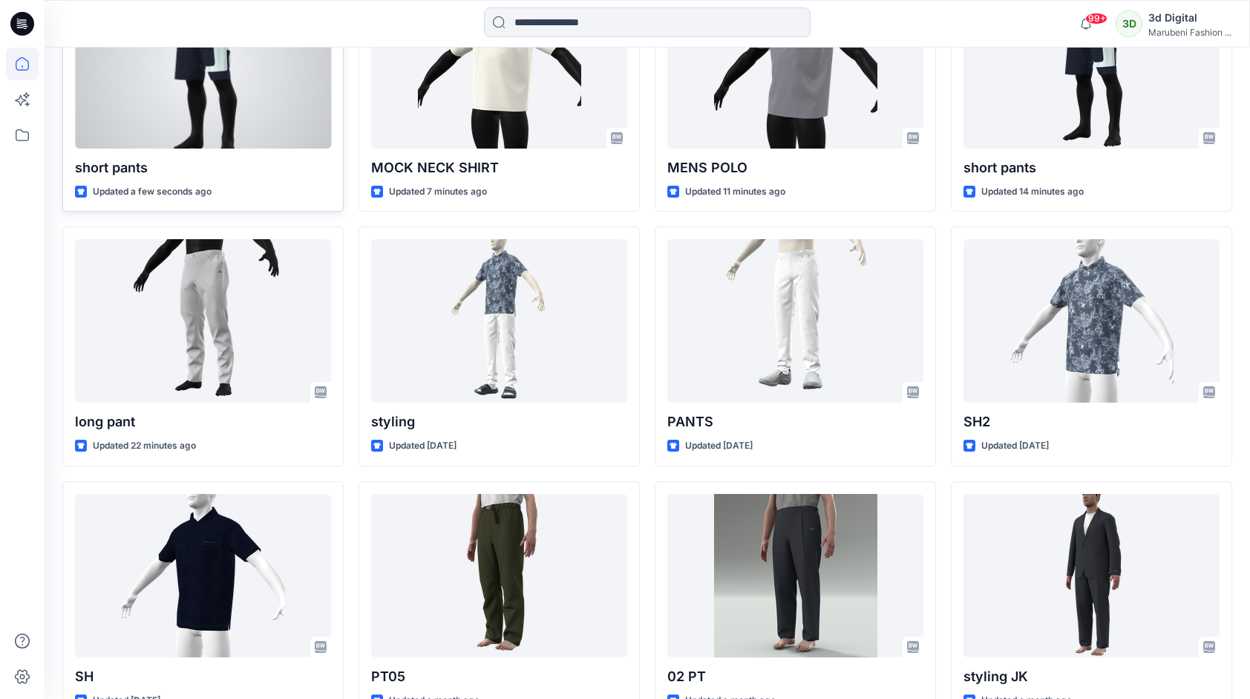
click at [190, 146] on div at bounding box center [203, 66] width 256 height 163
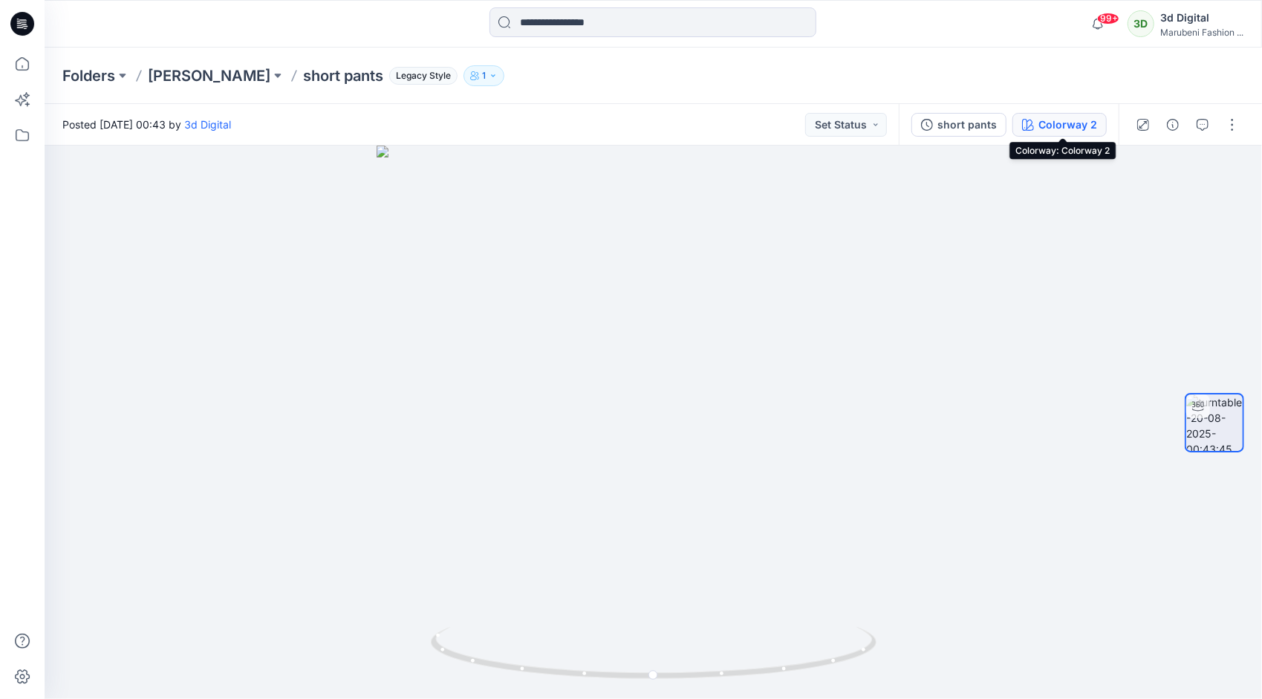
click at [1062, 131] on div "Colorway 2" at bounding box center [1067, 125] width 59 height 16
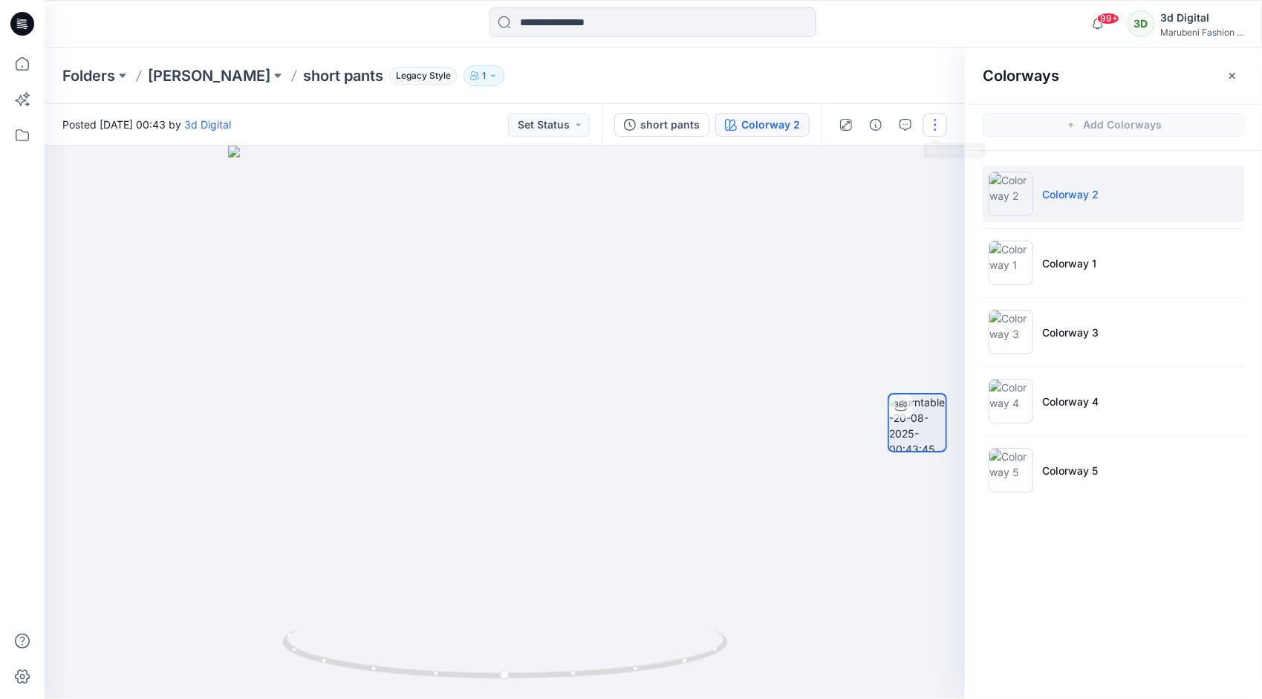
click at [939, 125] on button "button" at bounding box center [935, 125] width 24 height 24
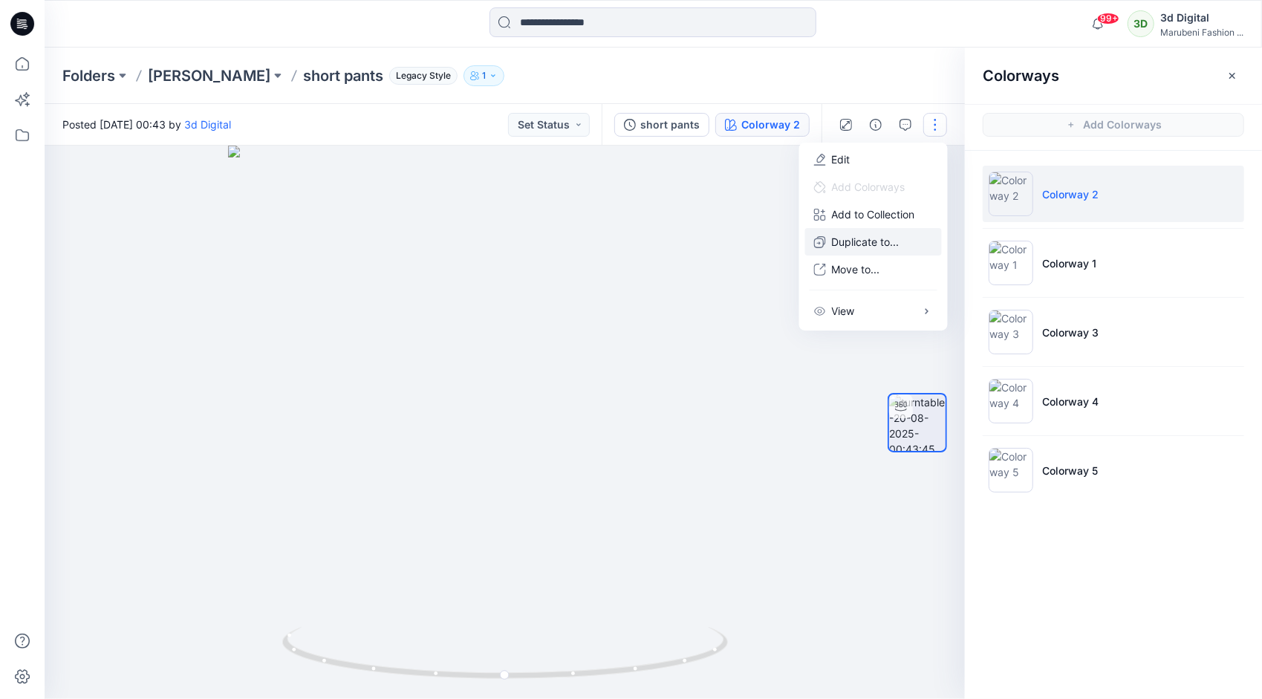
click at [891, 249] on p "Duplicate to..." at bounding box center [866, 242] width 68 height 16
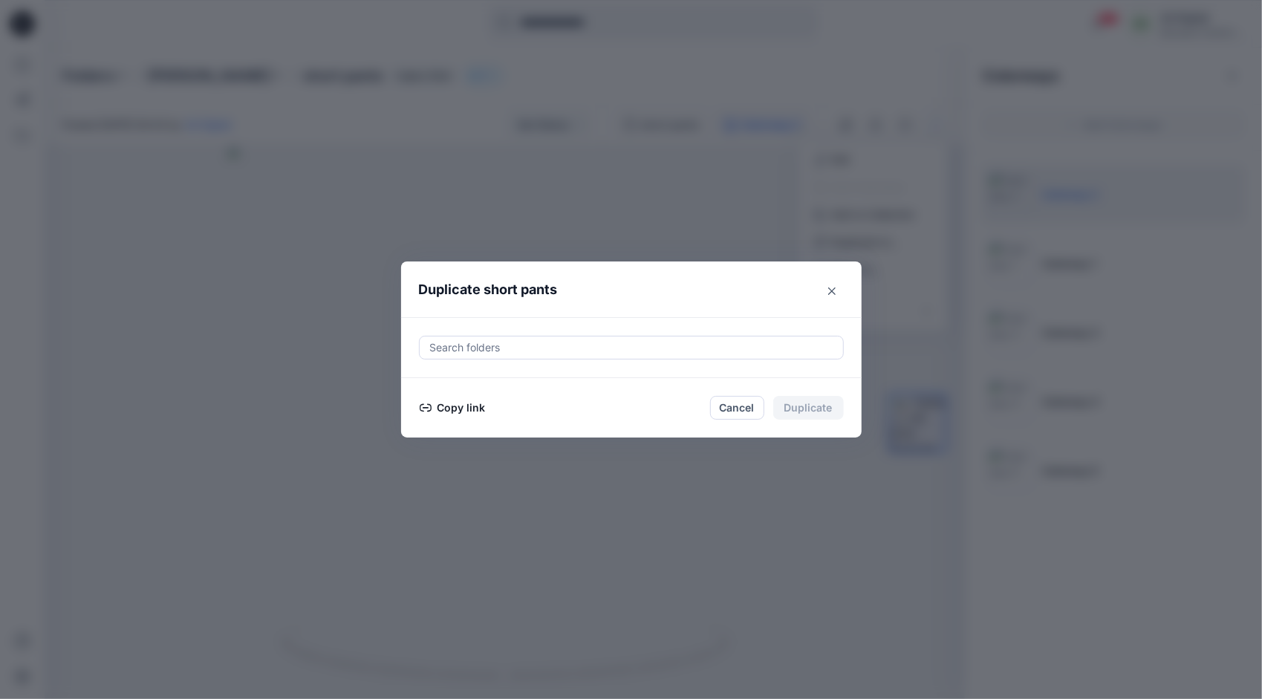
click at [469, 405] on button "Copy link" at bounding box center [453, 408] width 68 height 18
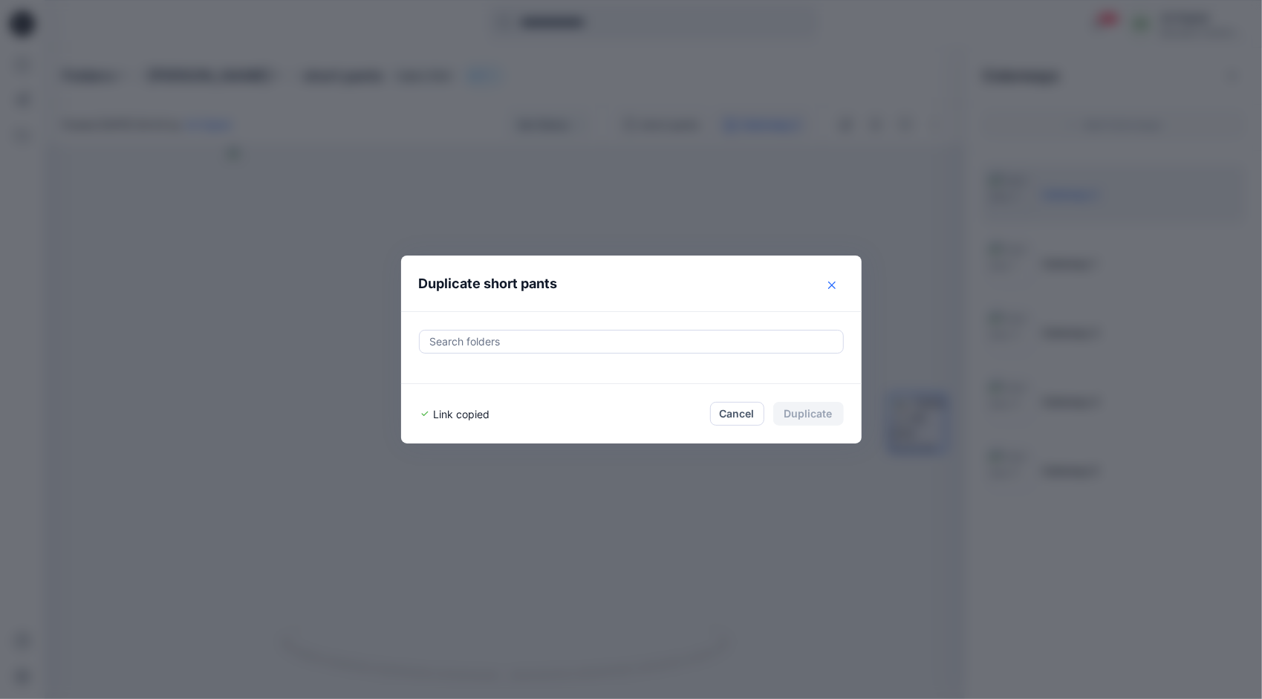
click at [829, 288] on icon "Close" at bounding box center [831, 284] width 7 height 7
